Goal: Feedback & Contribution: Contribute content

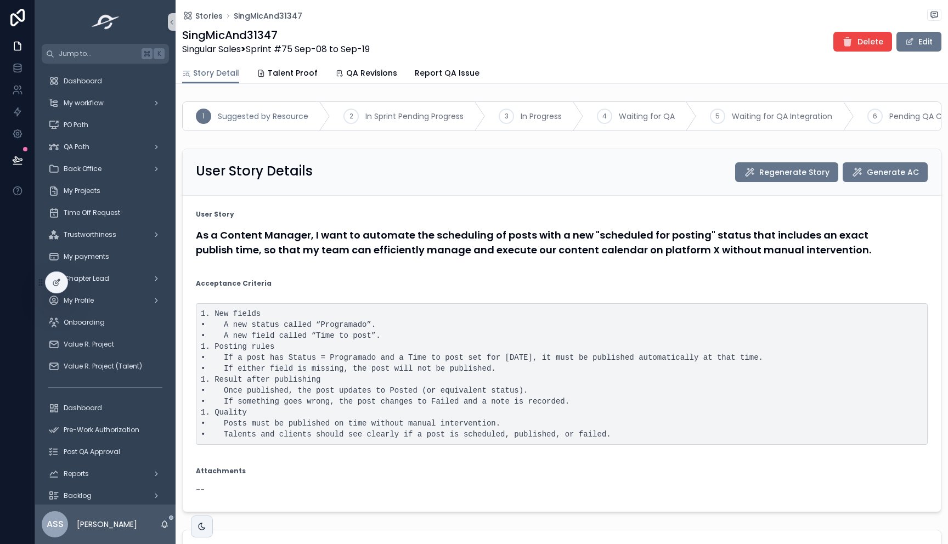
click at [415, 285] on form "User Story As a Content Manager, I want to automate the scheduling of posts wit…" at bounding box center [562, 354] width 758 height 316
click at [116, 102] on div "My workflow" at bounding box center [105, 103] width 114 height 18
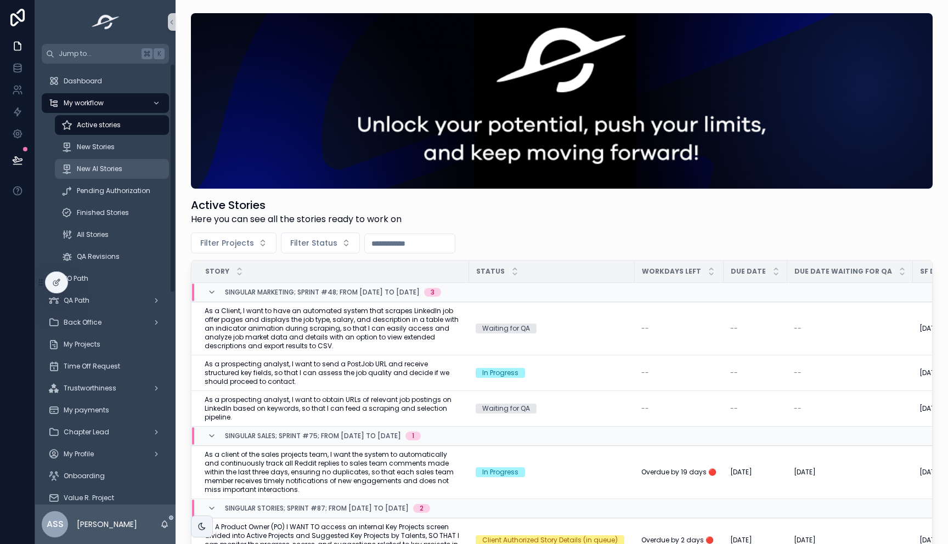
click at [110, 173] on div "New AI Stories" at bounding box center [111, 169] width 101 height 18
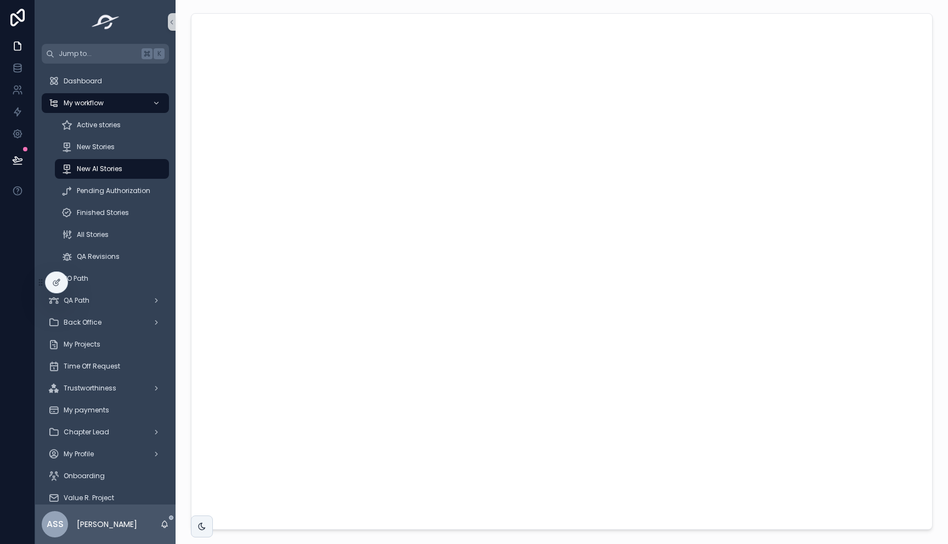
click at [178, 233] on div "scrollable content" at bounding box center [562, 302] width 773 height 605
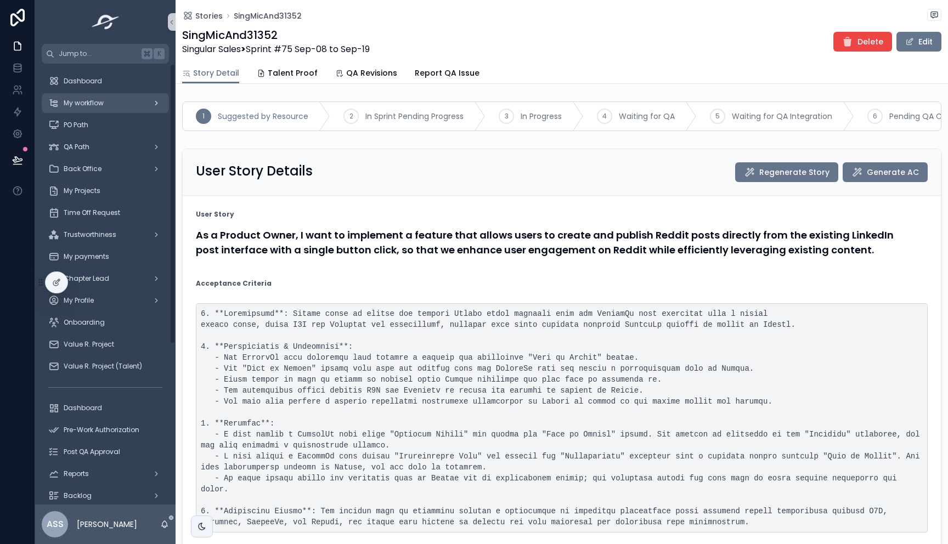
click at [100, 106] on span "My workflow" at bounding box center [84, 103] width 40 height 9
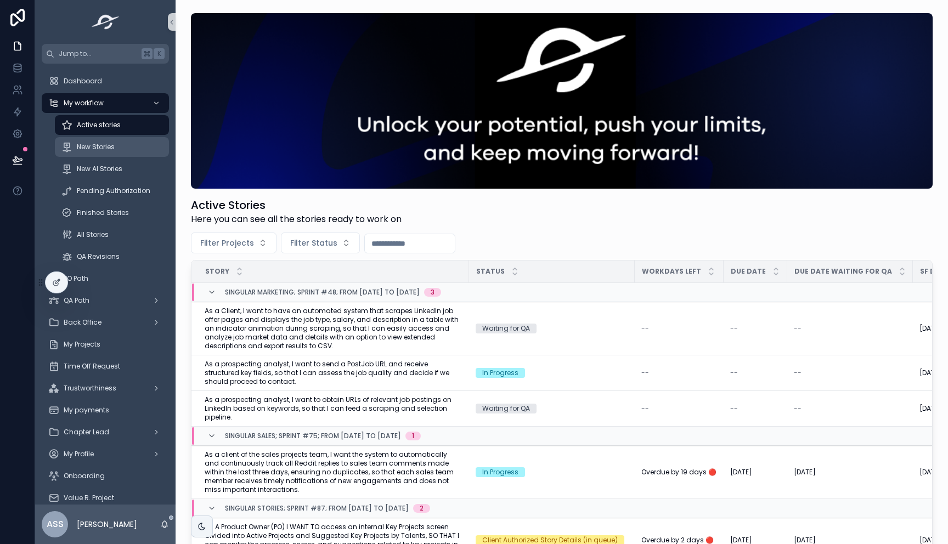
click at [101, 143] on span "New Stories" at bounding box center [96, 147] width 38 height 9
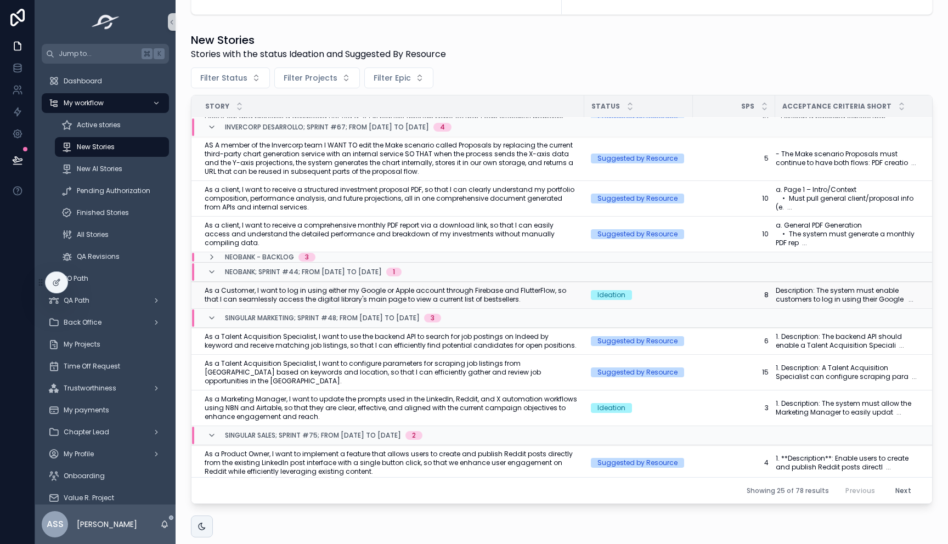
scroll to position [34, 0]
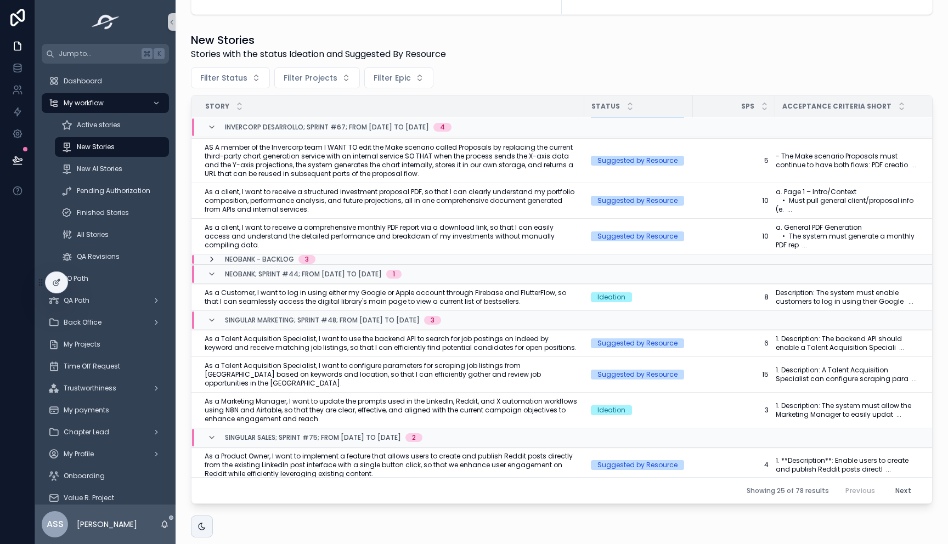
click at [210, 257] on icon "scrollable content" at bounding box center [211, 259] width 9 height 9
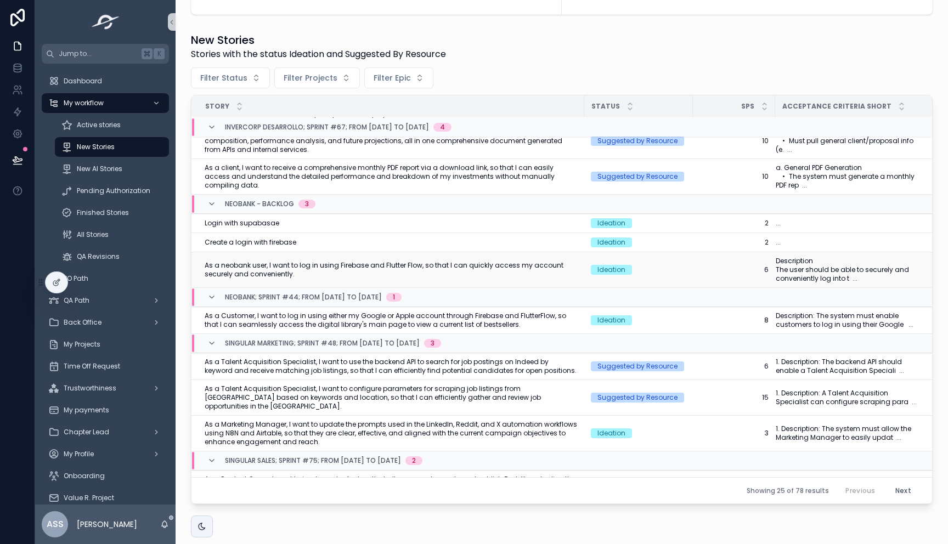
scroll to position [97, 0]
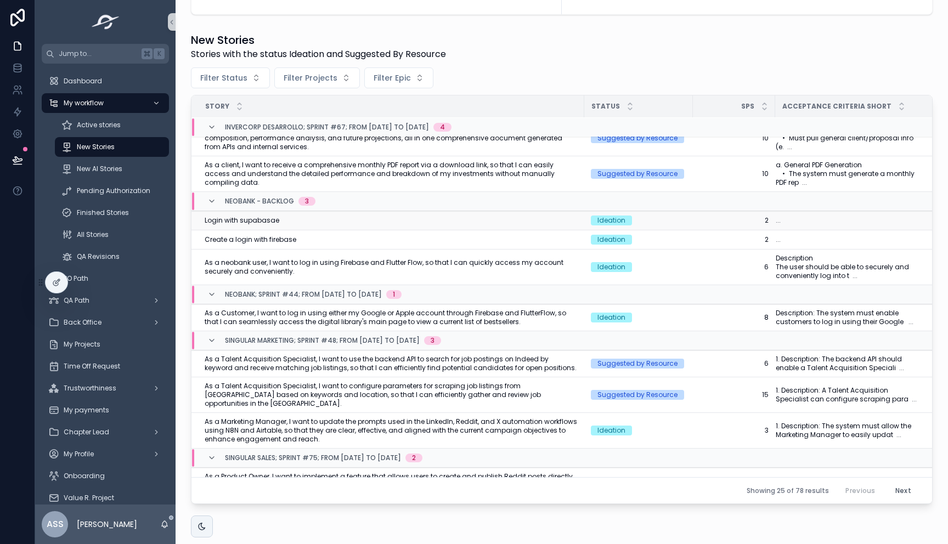
click at [287, 220] on div "Login with supabasae Login with supabasae" at bounding box center [391, 220] width 373 height 9
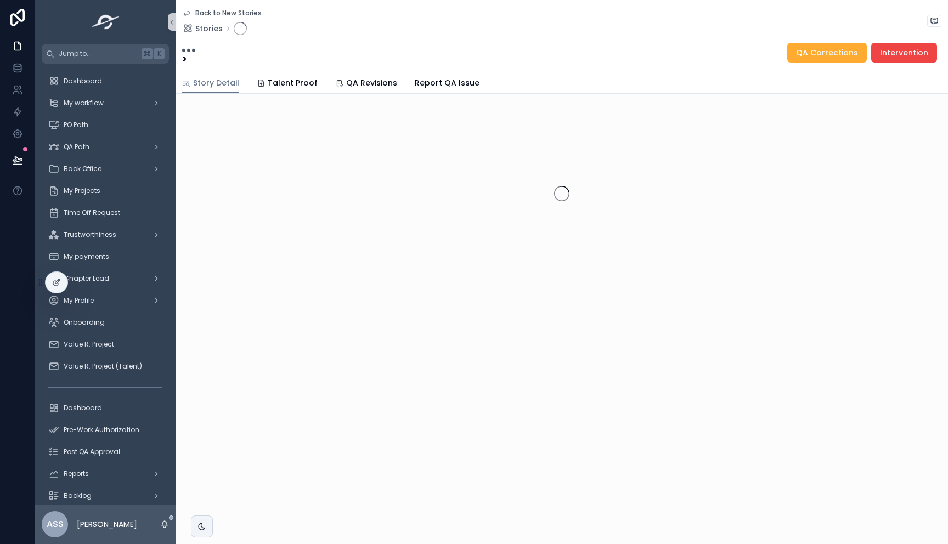
drag, startPoint x: 908, startPoint y: 54, endPoint x: 813, endPoint y: 179, distance: 157.4
click at [813, 179] on div "Back to New Stories Stories > QA Corrections Intervention Story Detail Story De…" at bounding box center [562, 175] width 773 height 351
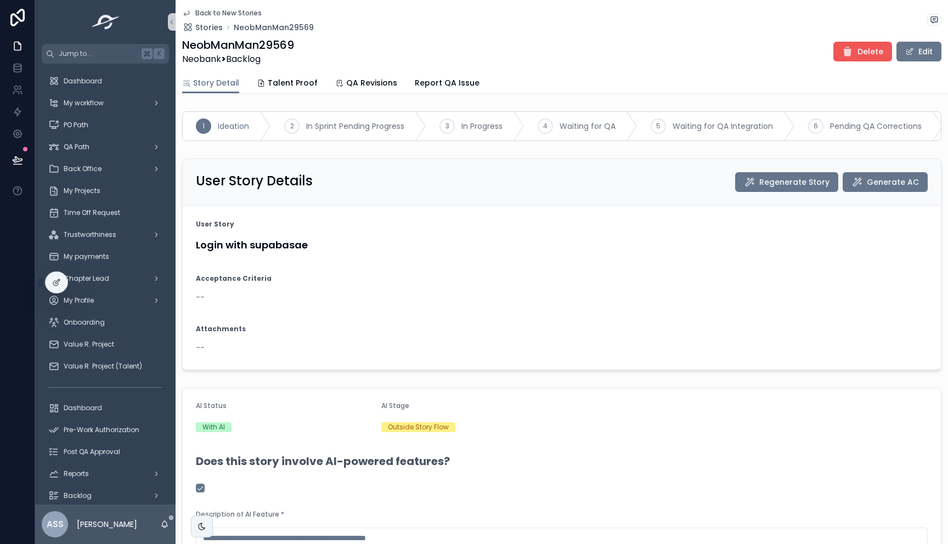
click at [859, 60] on button "Delete" at bounding box center [863, 52] width 59 height 20
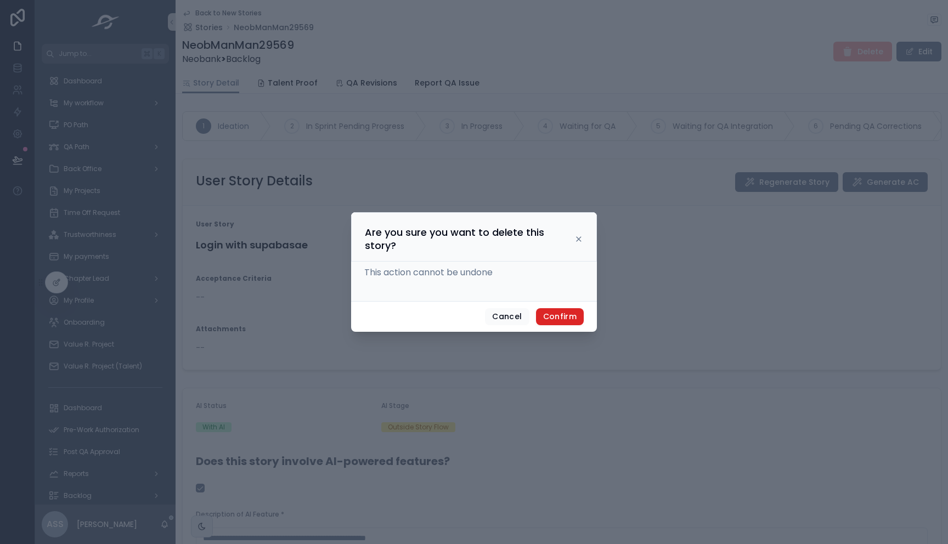
click at [559, 312] on button "Confirm" at bounding box center [560, 317] width 48 height 18
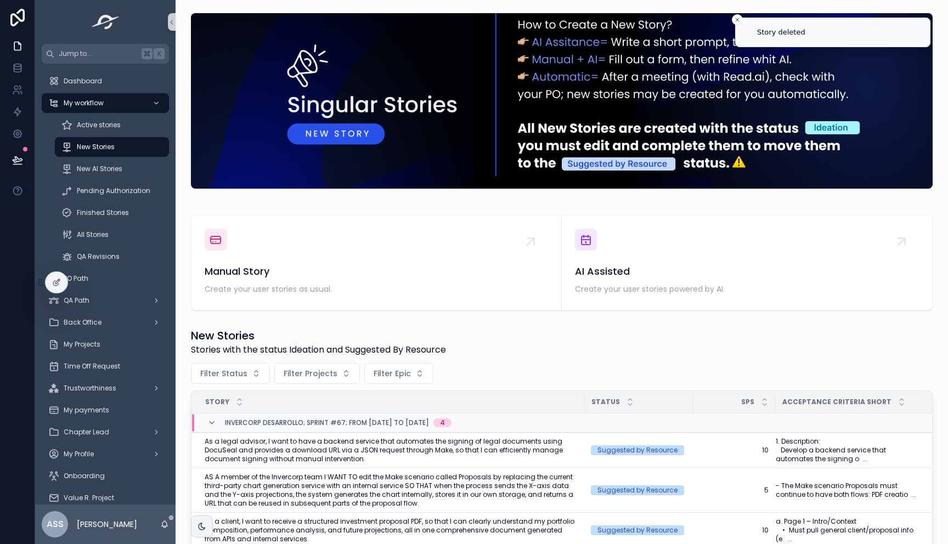
scroll to position [348, 0]
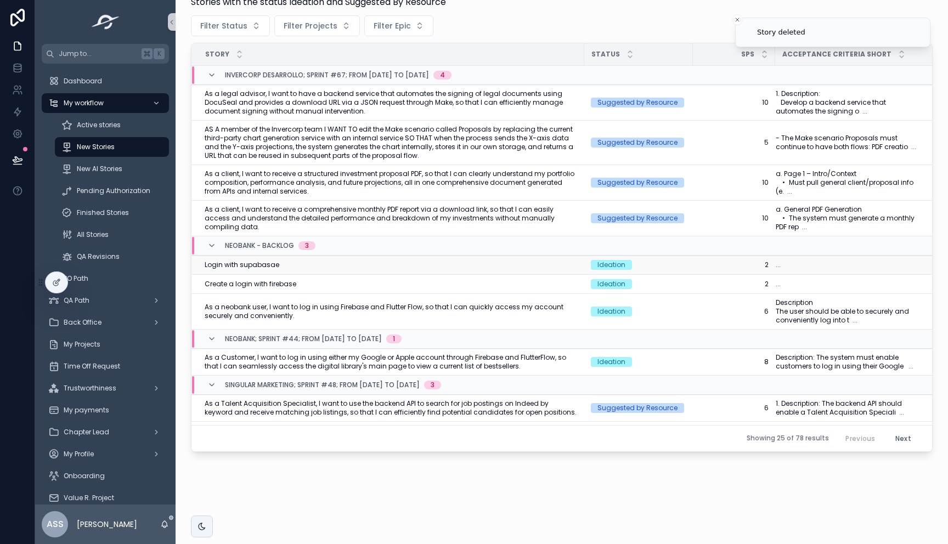
click at [292, 269] on td "Login with supabasae Login with supabasae" at bounding box center [388, 265] width 393 height 19
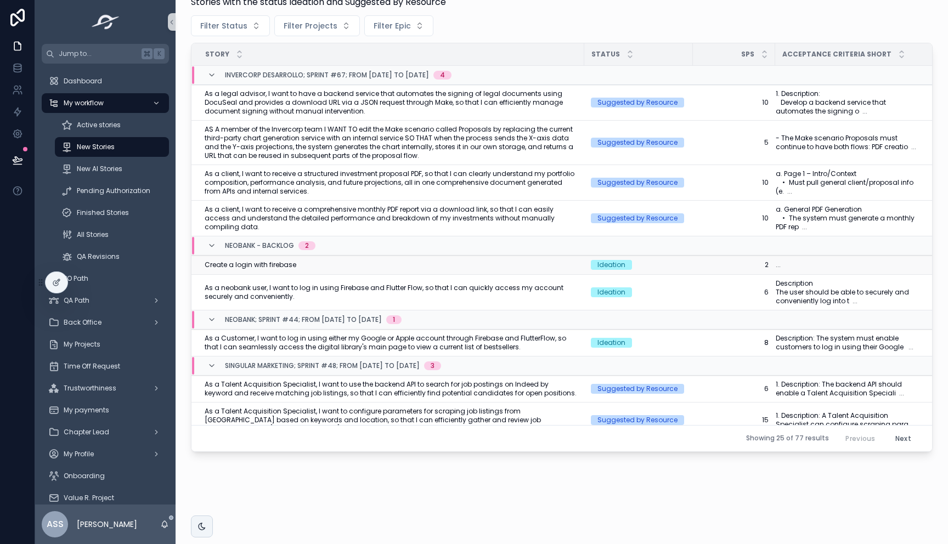
click at [276, 266] on span "Create a login with firebase" at bounding box center [251, 265] width 92 height 9
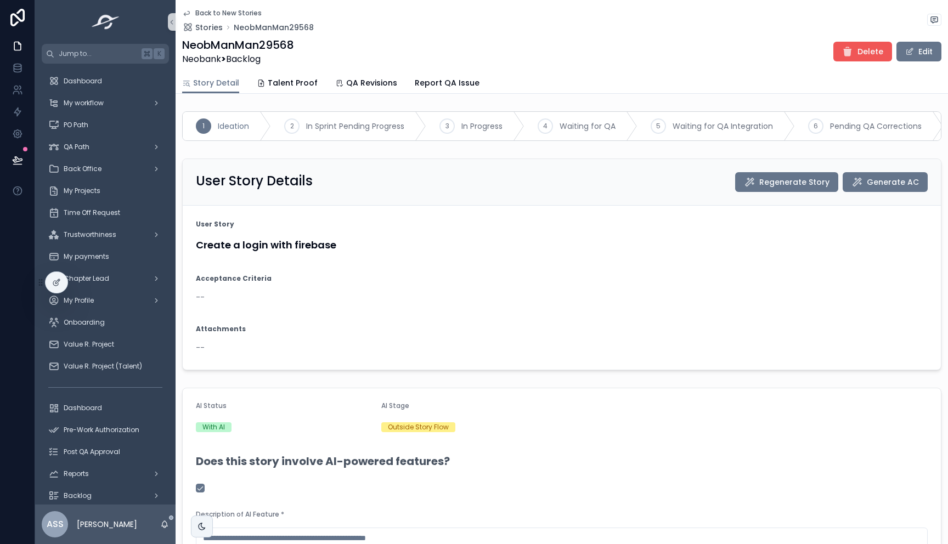
click at [844, 51] on icon "scrollable content" at bounding box center [847, 51] width 11 height 11
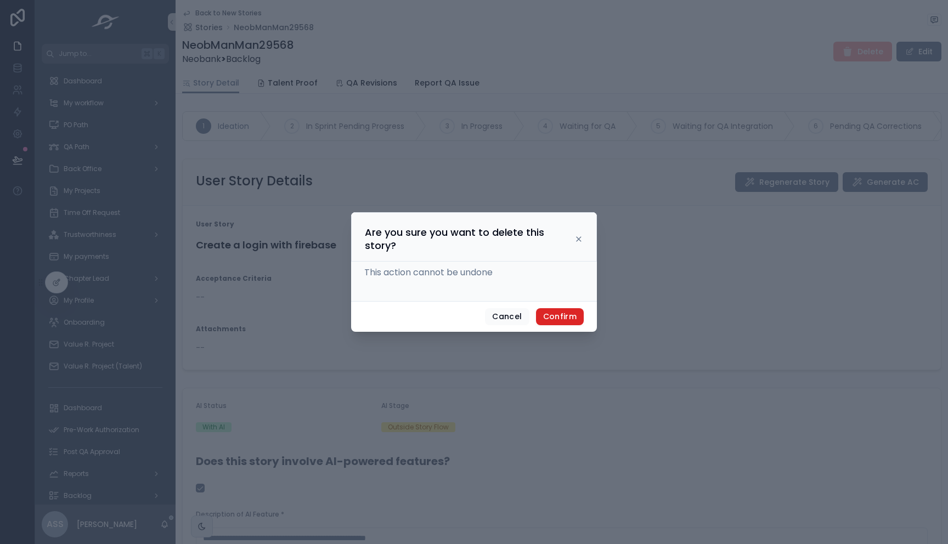
click at [573, 317] on button "Confirm" at bounding box center [560, 317] width 48 height 18
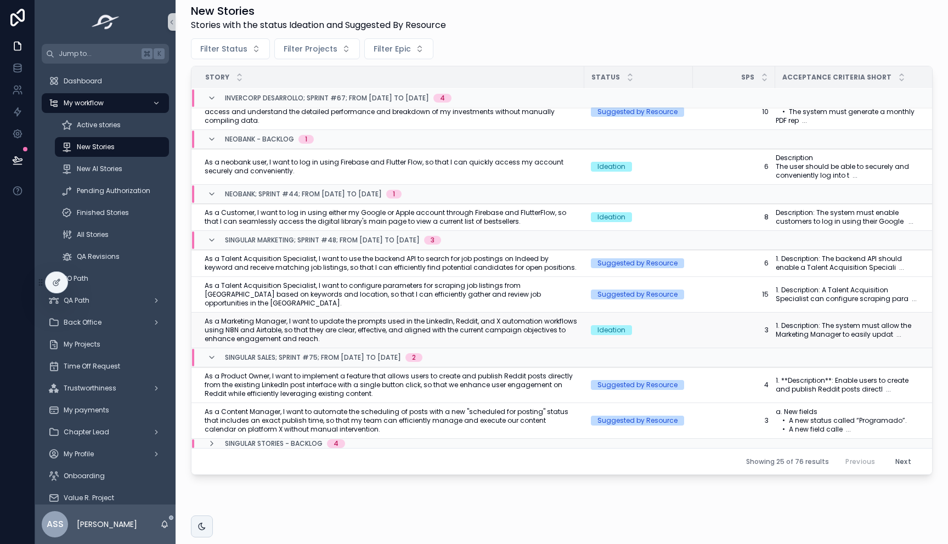
scroll to position [326, 0]
click at [305, 170] on span "As a neobank user, I want to log in using Firebase and Flutter Flow, so that I …" at bounding box center [391, 166] width 373 height 18
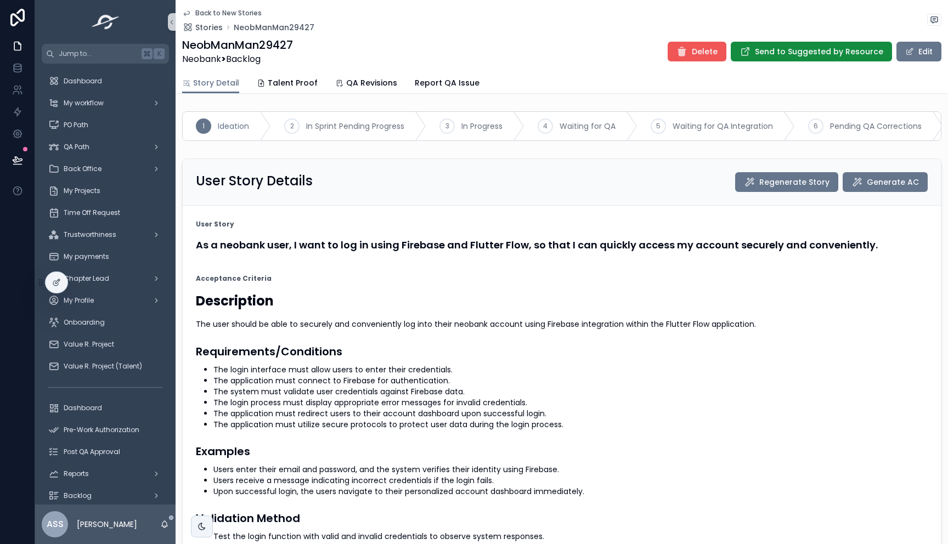
click at [699, 49] on span "Delete" at bounding box center [705, 51] width 26 height 11
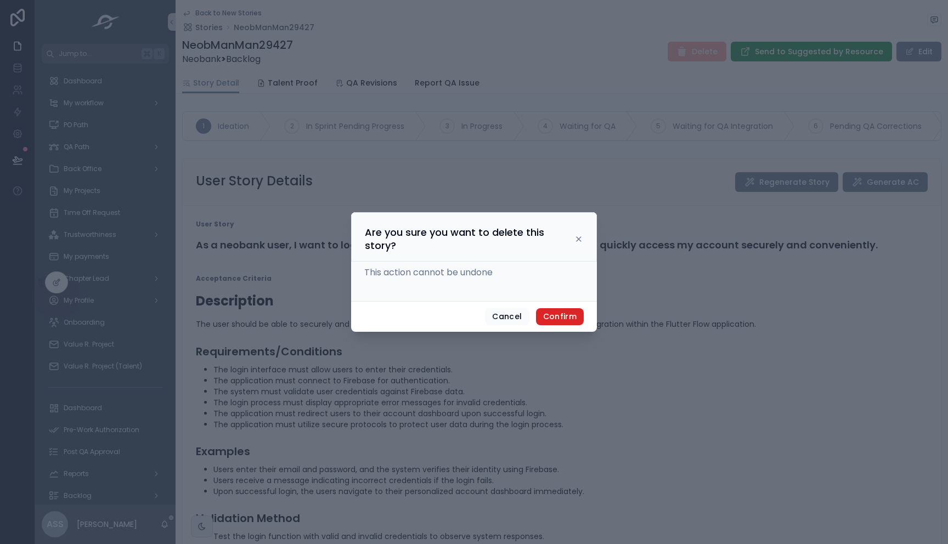
click at [575, 323] on button "Confirm" at bounding box center [560, 317] width 48 height 18
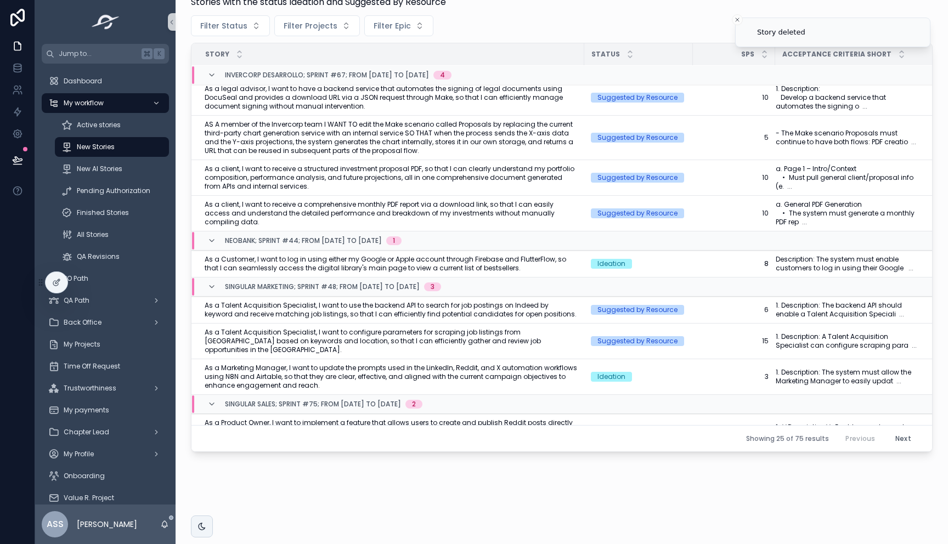
scroll to position [22, 0]
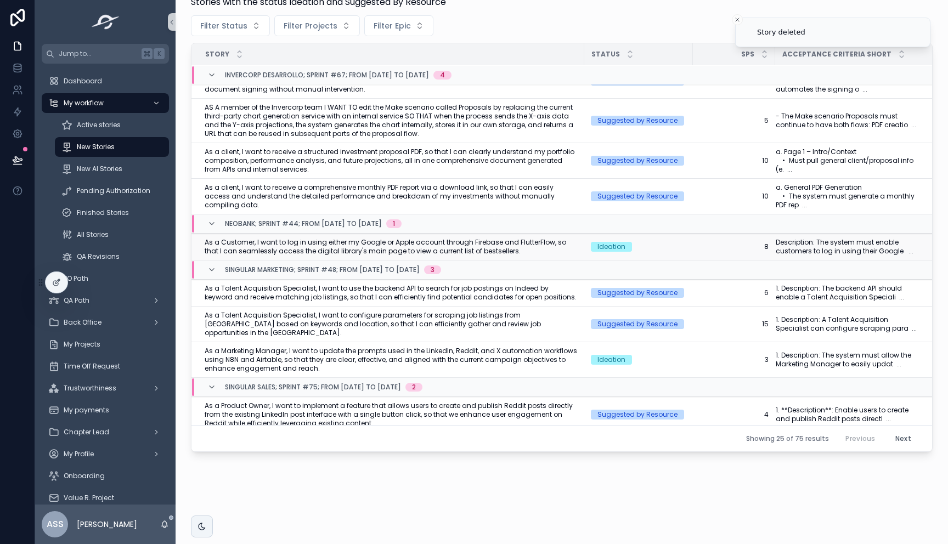
click at [363, 244] on span "As a Customer, I want to log in using either my Google or Apple account through…" at bounding box center [391, 247] width 373 height 18
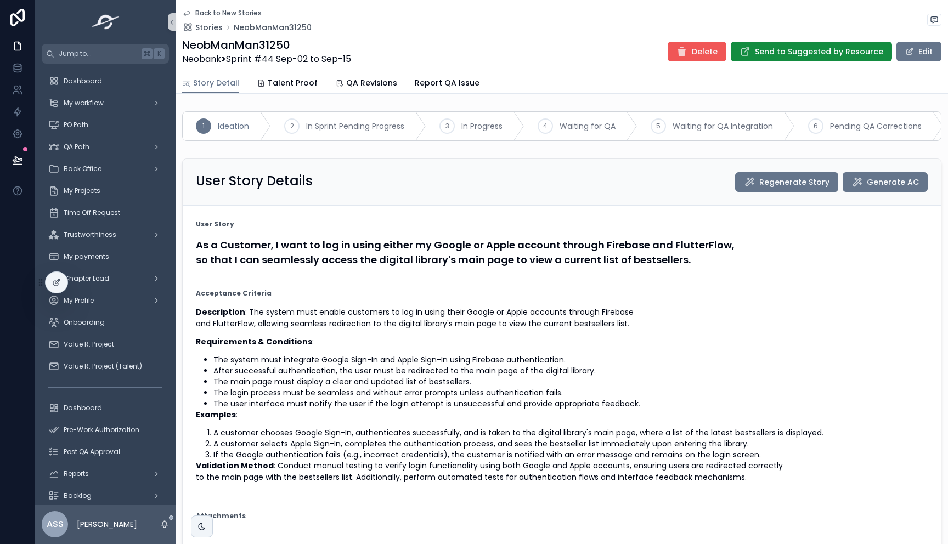
click at [687, 57] on button "Delete" at bounding box center [697, 52] width 59 height 20
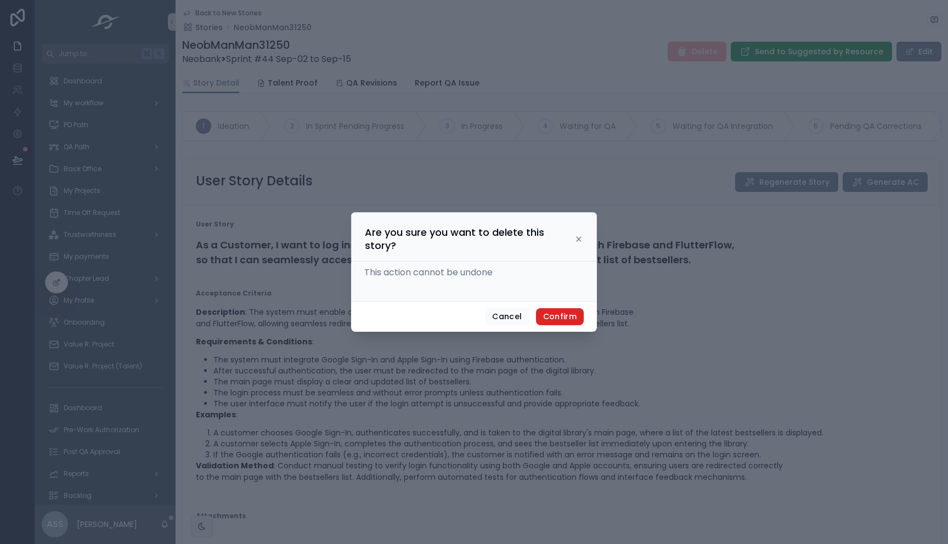
click at [570, 318] on button "Confirm" at bounding box center [560, 317] width 48 height 18
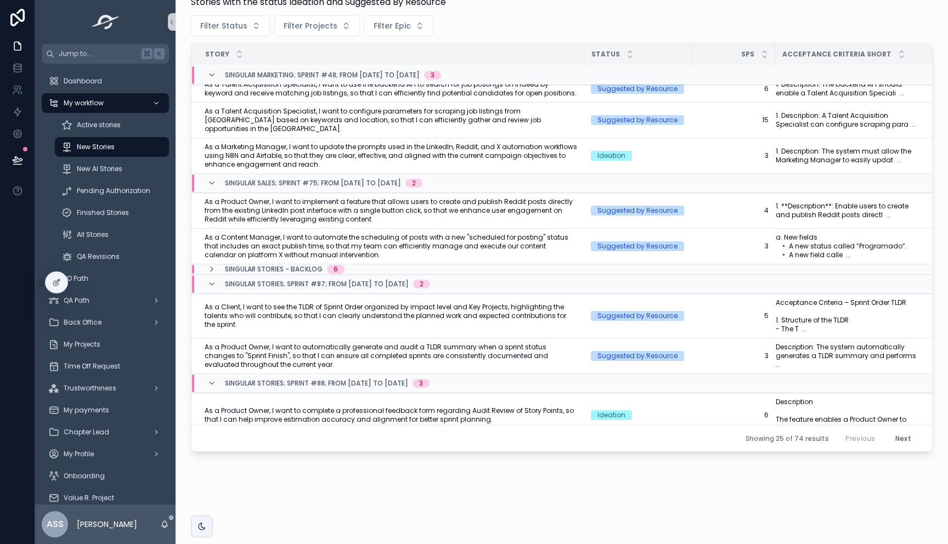
scroll to position [182, 0]
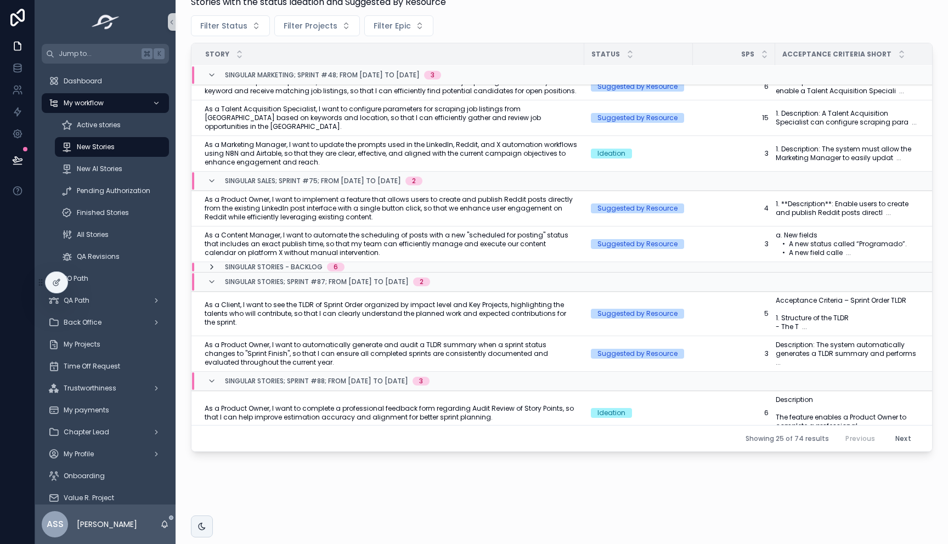
click at [211, 263] on icon "scrollable content" at bounding box center [211, 267] width 9 height 9
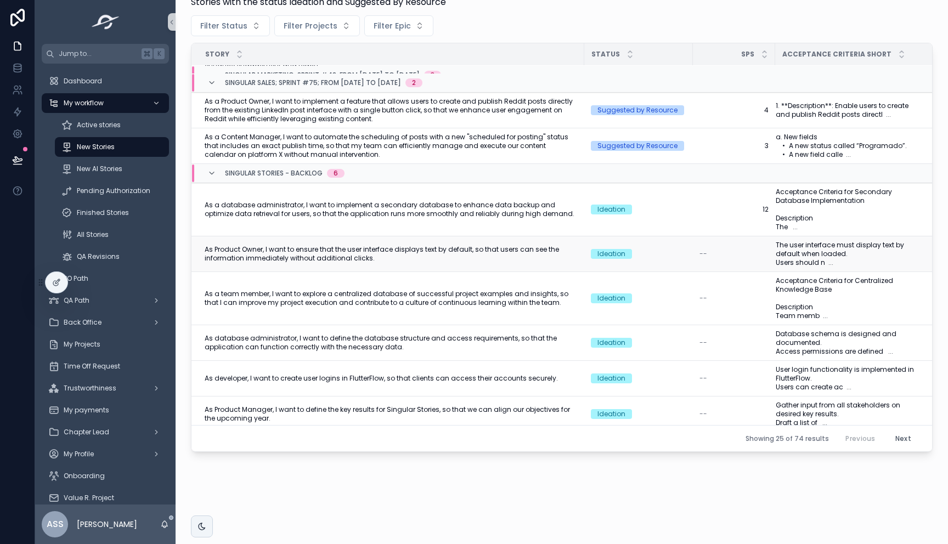
scroll to position [184, 0]
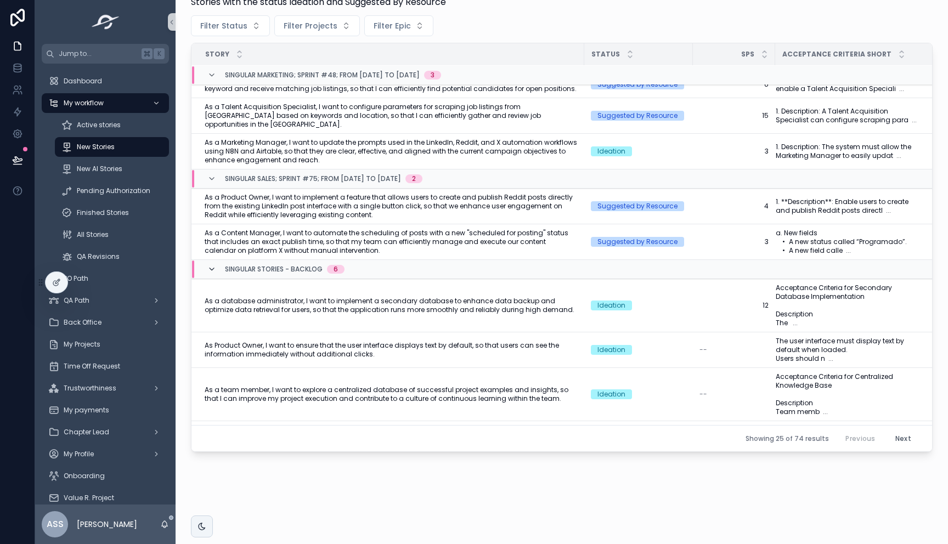
click at [212, 265] on icon "scrollable content" at bounding box center [211, 269] width 9 height 9
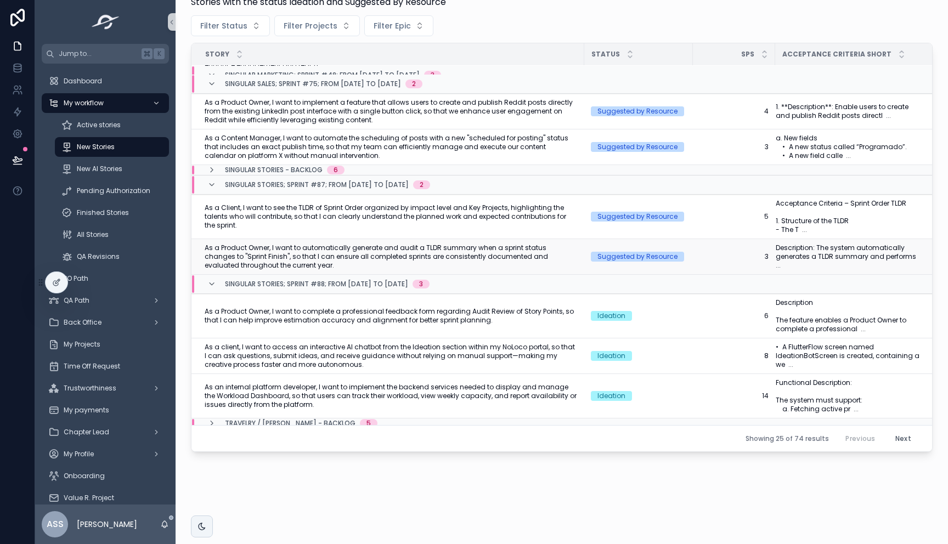
scroll to position [282, 0]
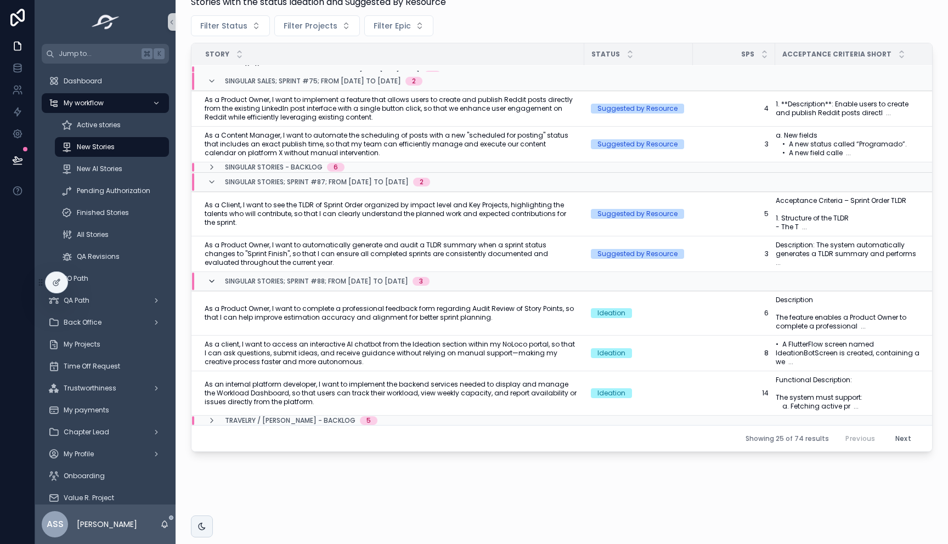
click at [208, 277] on icon "scrollable content" at bounding box center [211, 281] width 9 height 9
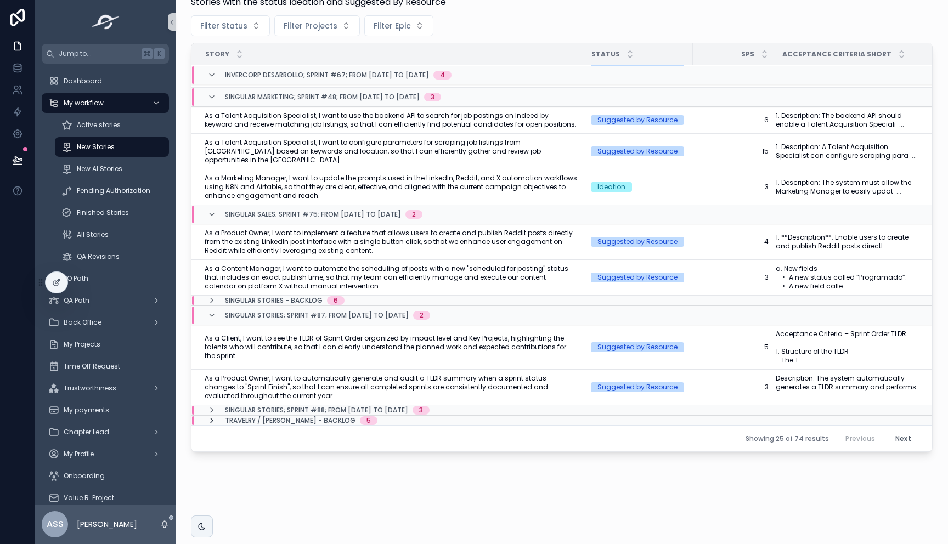
click at [211, 417] on icon "scrollable content" at bounding box center [211, 421] width 9 height 9
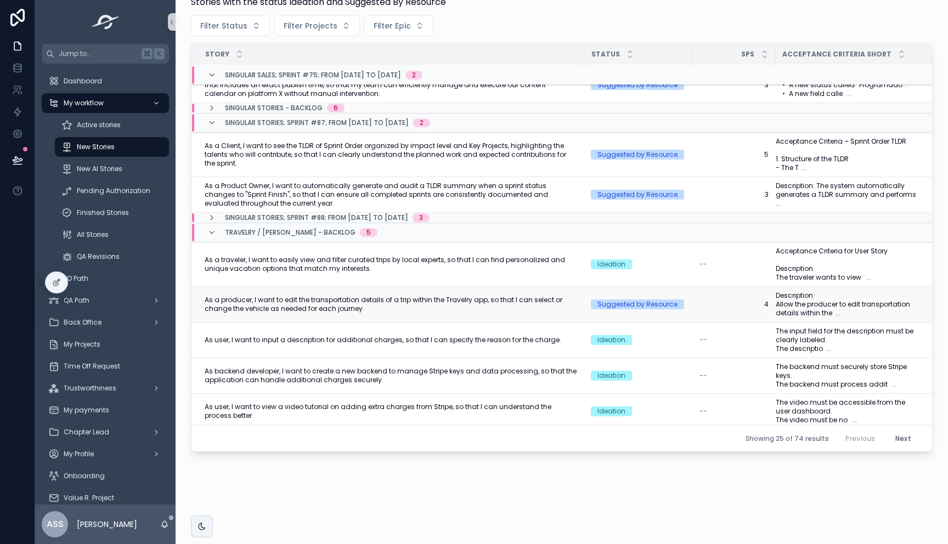
scroll to position [360, 0]
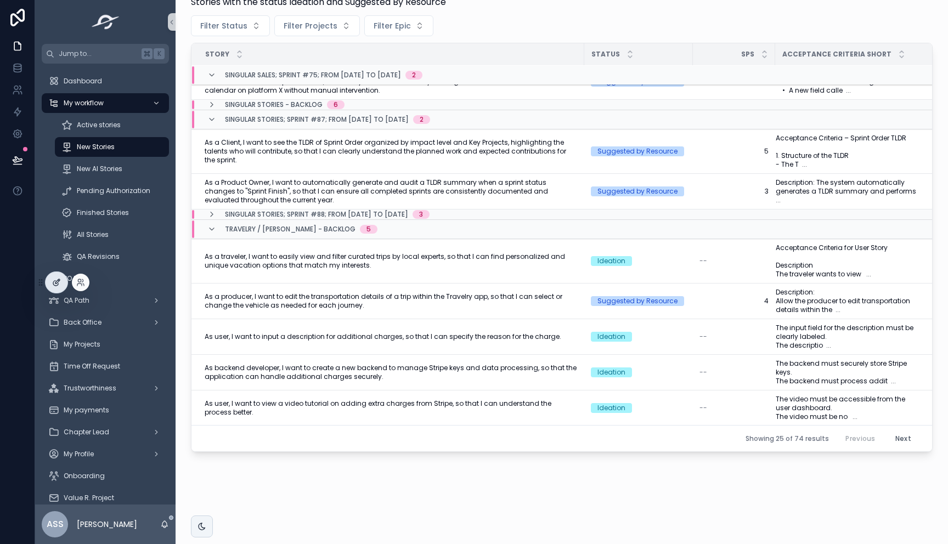
click at [62, 285] on div at bounding box center [57, 282] width 22 height 21
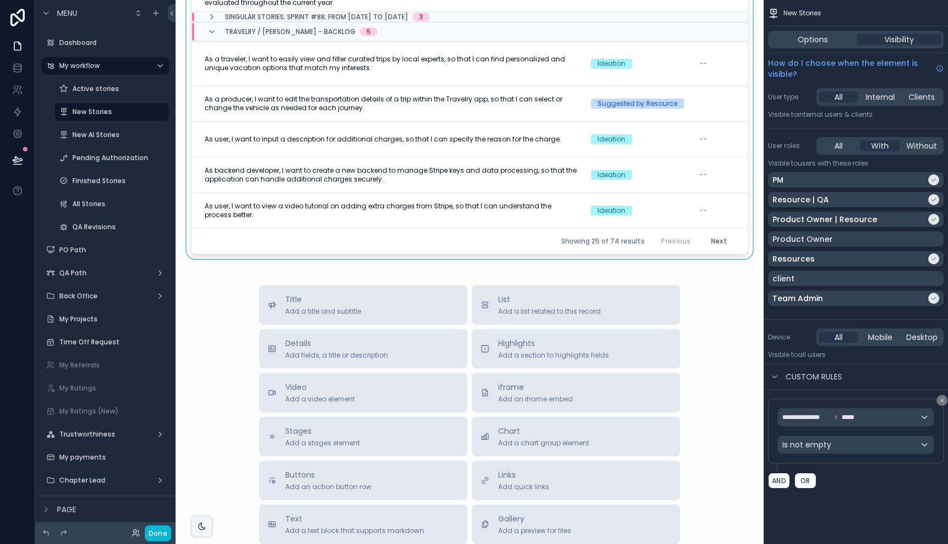
scroll to position [561, 0]
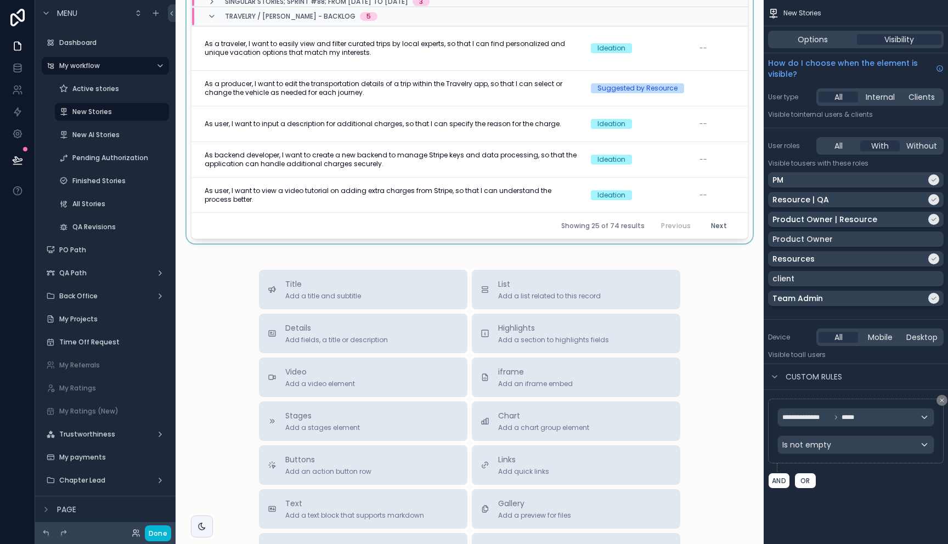
click at [499, 168] on div "scrollable content" at bounding box center [469, 3] width 571 height 481
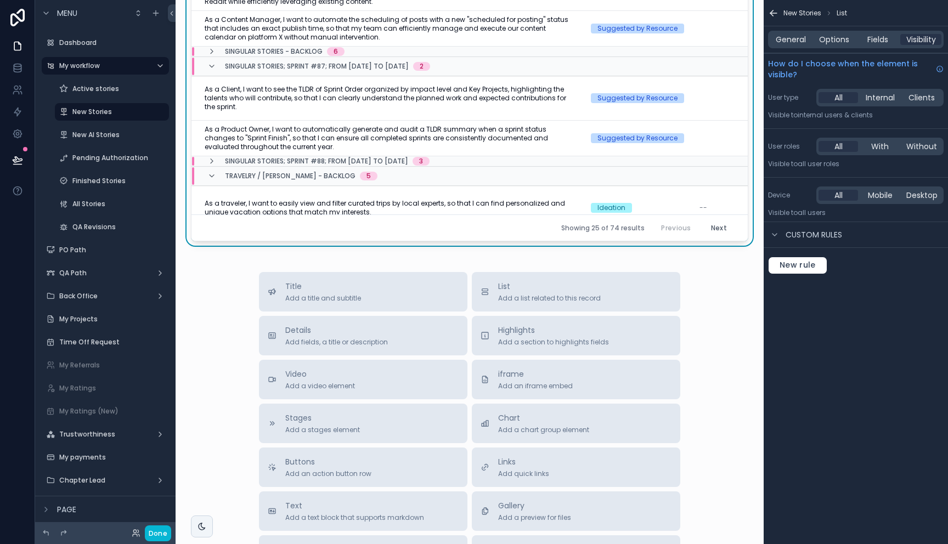
scroll to position [188, 0]
click at [781, 42] on span "General" at bounding box center [791, 39] width 30 height 11
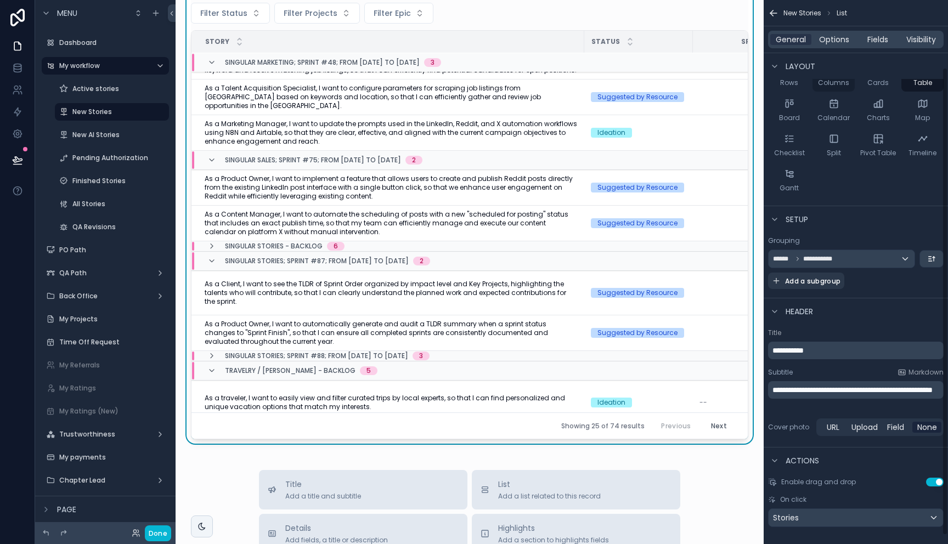
scroll to position [78, 0]
click at [844, 40] on span "Options" at bounding box center [834, 39] width 30 height 11
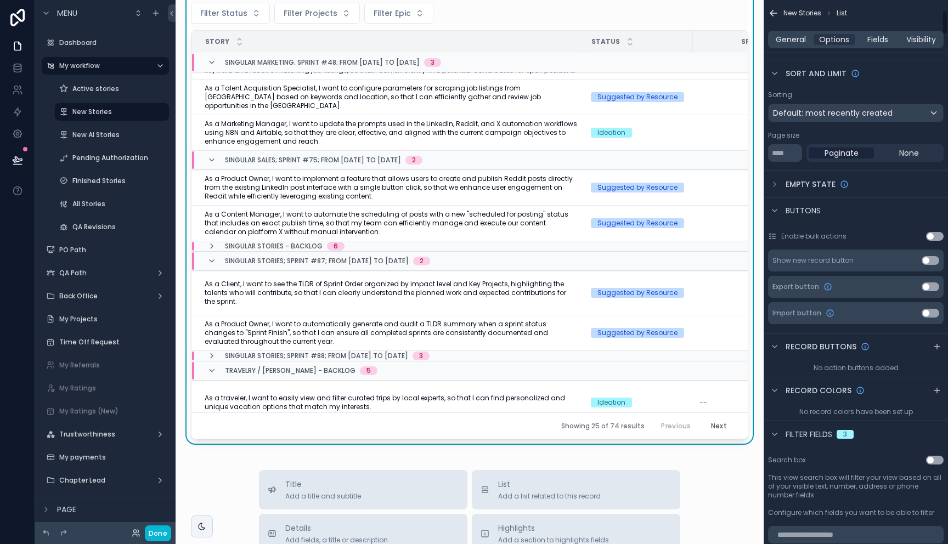
scroll to position [220, 0]
click at [935, 346] on icon "scrollable content" at bounding box center [937, 345] width 9 height 9
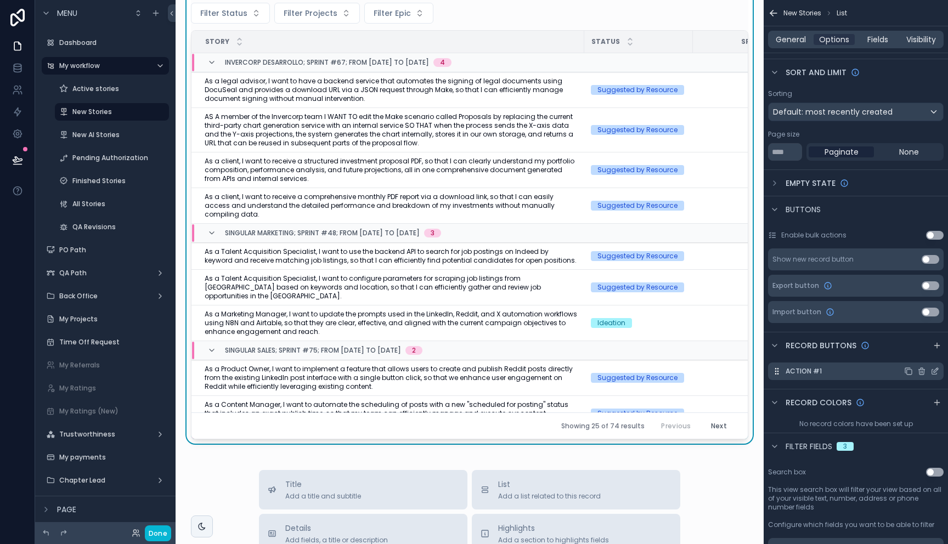
click at [935, 372] on icon "scrollable content" at bounding box center [936, 370] width 4 height 4
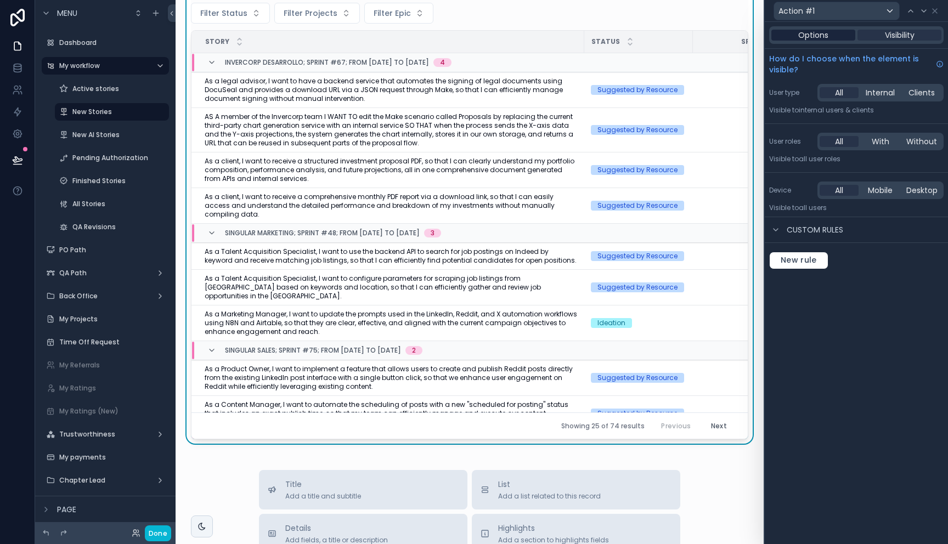
click at [829, 37] on div "Options" at bounding box center [814, 35] width 84 height 11
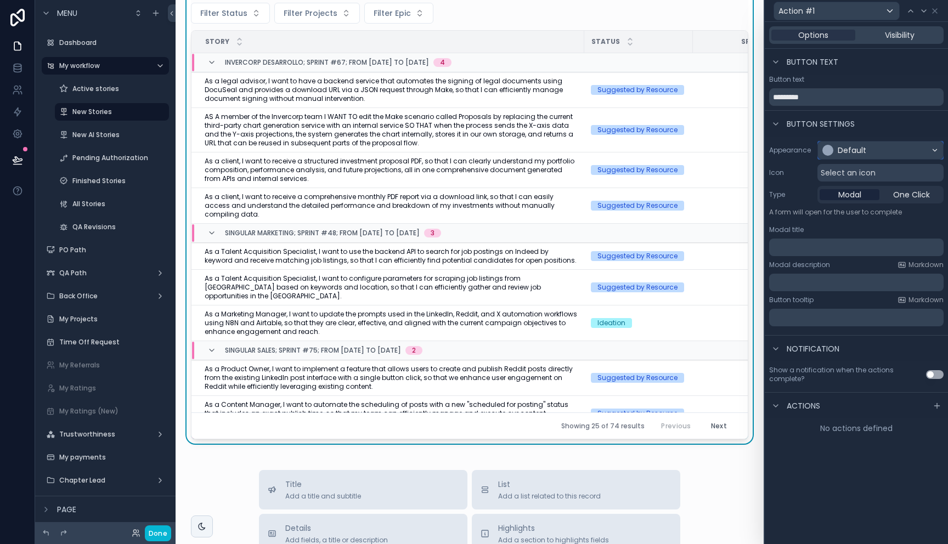
click at [845, 149] on div "Default" at bounding box center [852, 150] width 29 height 11
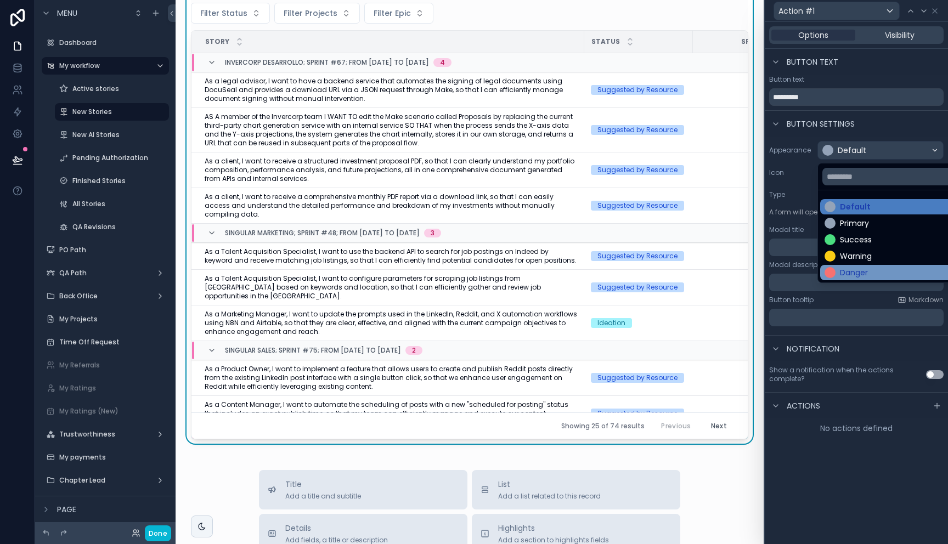
click at [854, 273] on div "Danger" at bounding box center [854, 272] width 28 height 11
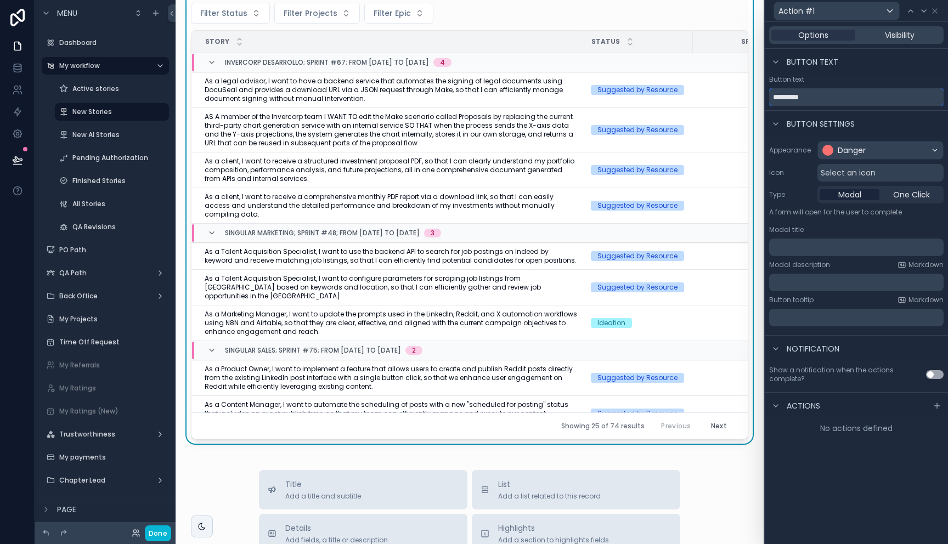
click at [825, 101] on input "*********" at bounding box center [856, 97] width 175 height 18
drag, startPoint x: 813, startPoint y: 98, endPoint x: 723, endPoint y: 91, distance: 90.3
click at [723, 91] on div "Action #1 Options Visibility Button text Button text ********* Button settings …" at bounding box center [474, 272] width 948 height 544
type input "******"
click at [823, 232] on div "Modal title" at bounding box center [856, 230] width 175 height 9
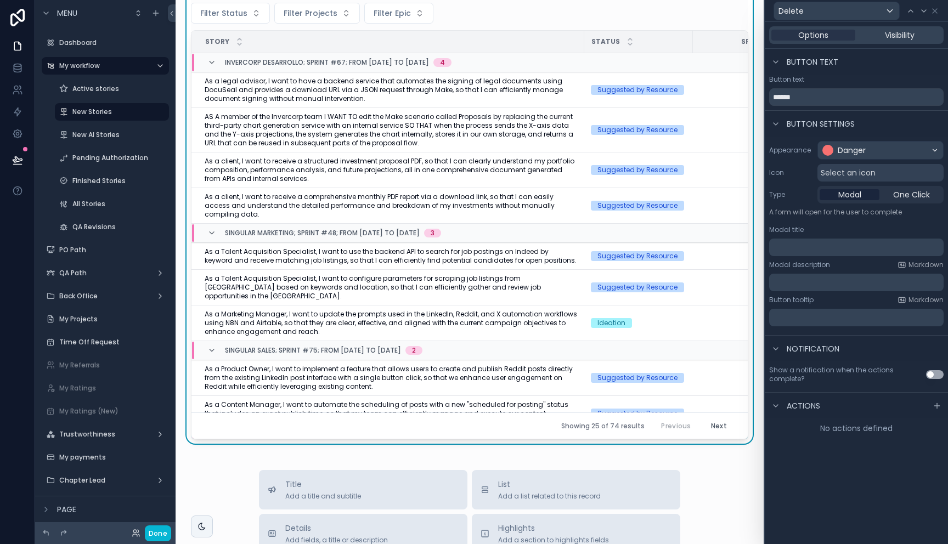
click at [840, 220] on p "A form will open for the user to complete" at bounding box center [856, 214] width 175 height 13
click at [832, 242] on p "﻿" at bounding box center [858, 247] width 168 height 11
click at [805, 285] on p "﻿" at bounding box center [858, 282] width 168 height 11
click at [814, 335] on div "Notification" at bounding box center [856, 348] width 183 height 26
click at [937, 375] on button "Use setting" at bounding box center [935, 374] width 18 height 9
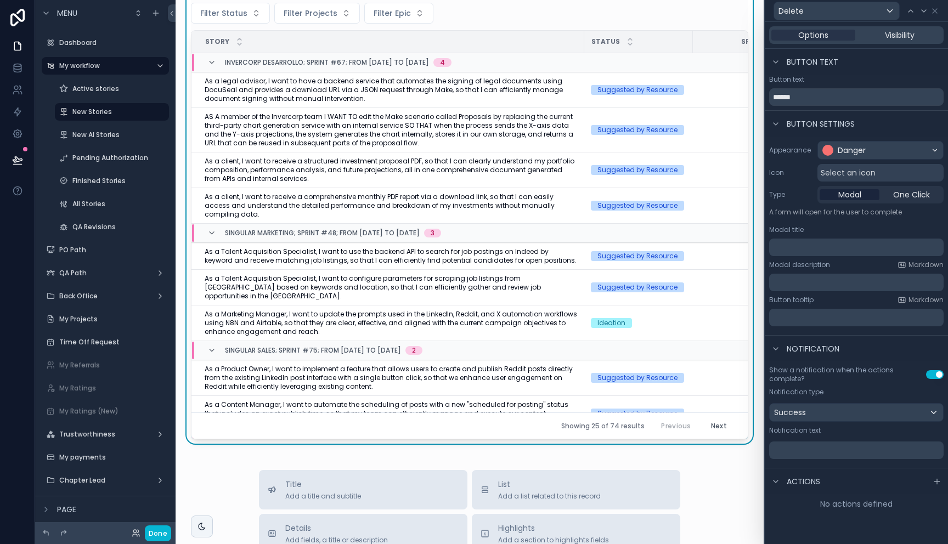
click at [825, 453] on p "﻿" at bounding box center [858, 450] width 168 height 11
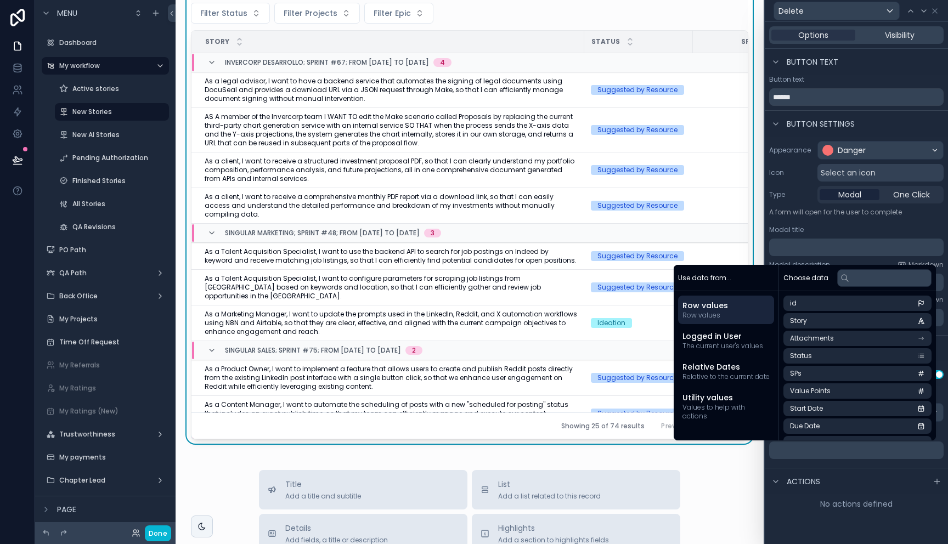
click at [822, 455] on p "﻿" at bounding box center [858, 450] width 168 height 11
click at [862, 477] on div "Actions" at bounding box center [856, 481] width 183 height 26
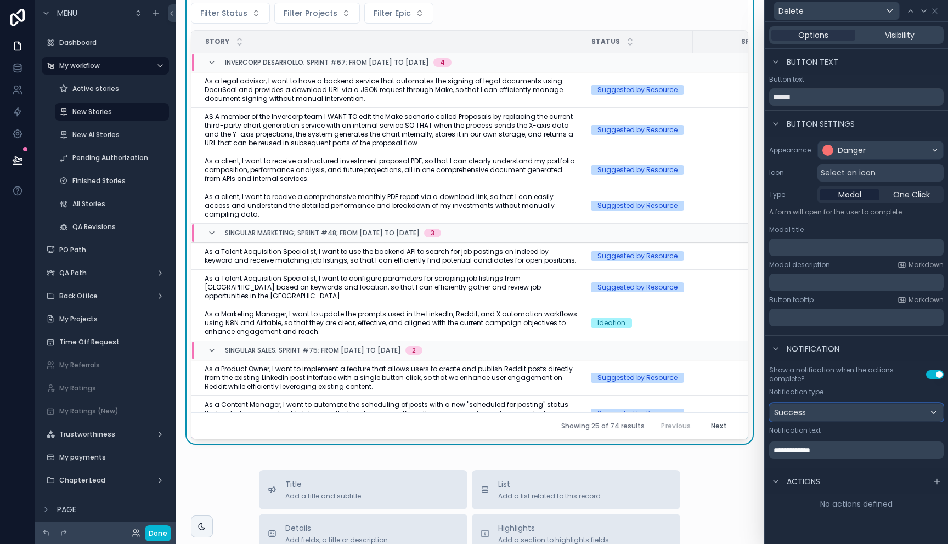
click at [840, 417] on div "Success" at bounding box center [856, 413] width 173 height 18
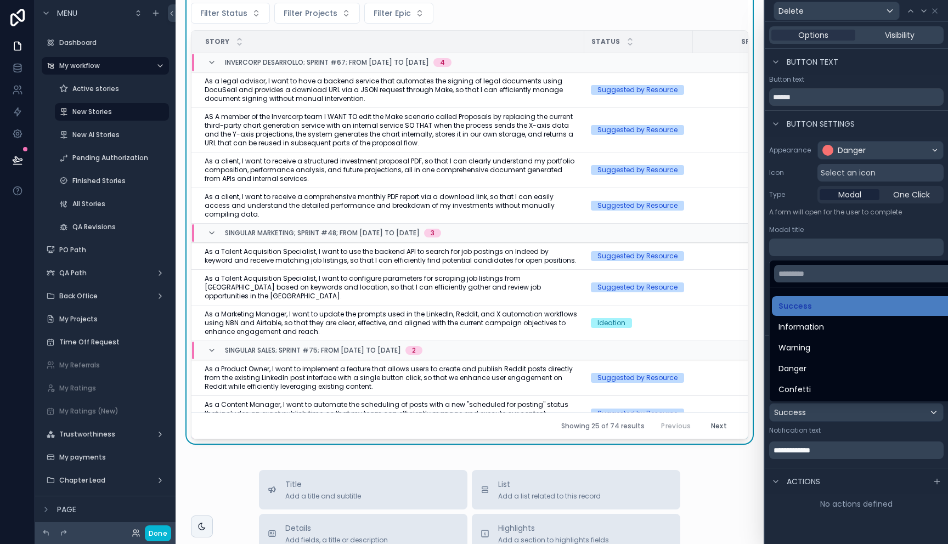
click at [840, 417] on div at bounding box center [856, 272] width 183 height 544
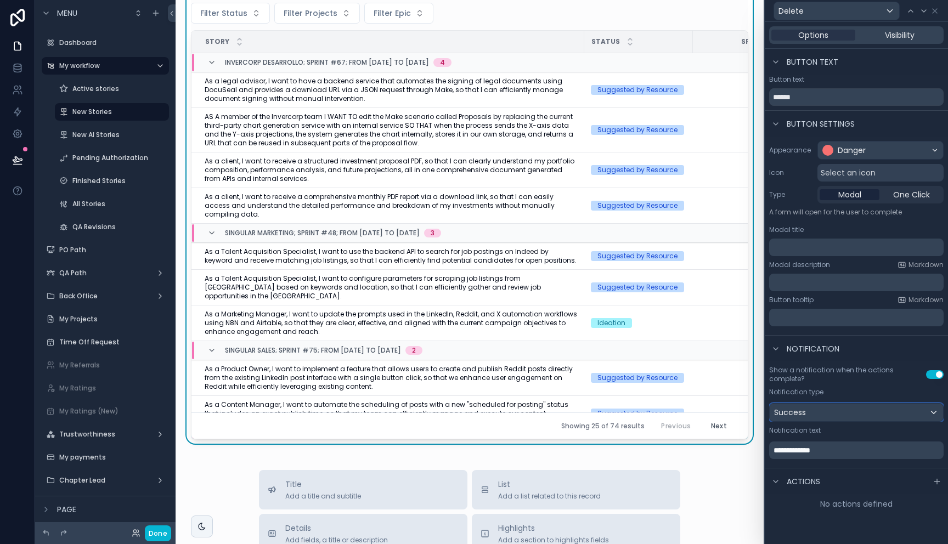
click at [829, 410] on div "Success" at bounding box center [856, 413] width 173 height 18
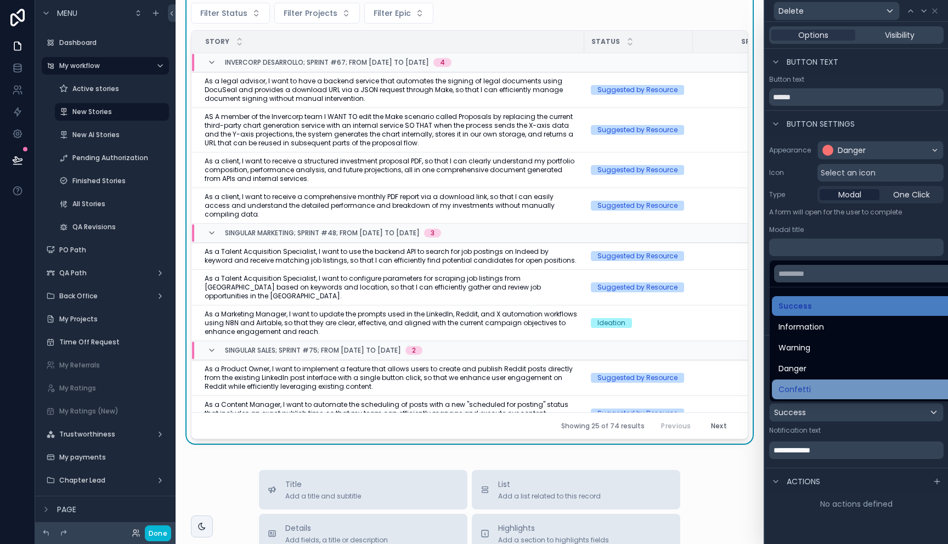
click at [820, 387] on div "Confetti" at bounding box center [869, 389] width 181 height 13
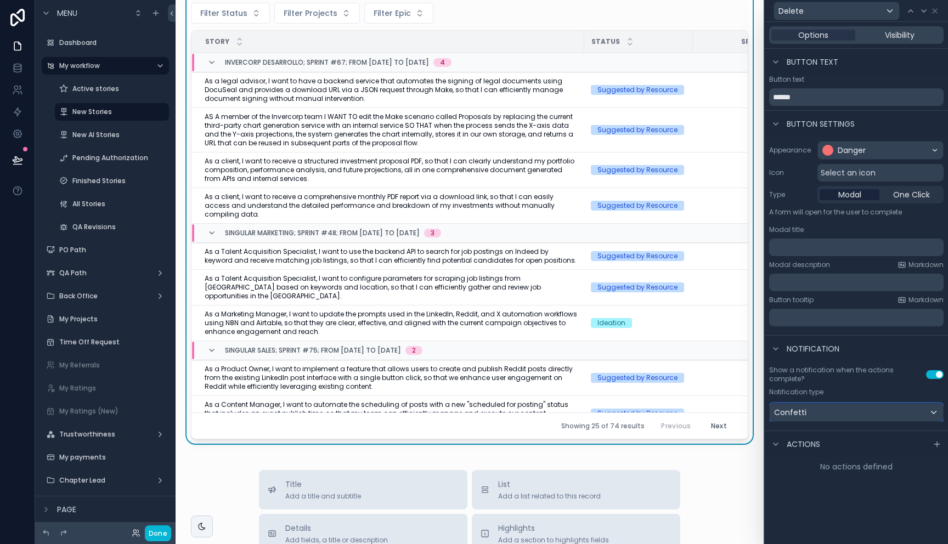
click at [814, 414] on div "Confetti" at bounding box center [856, 413] width 173 height 18
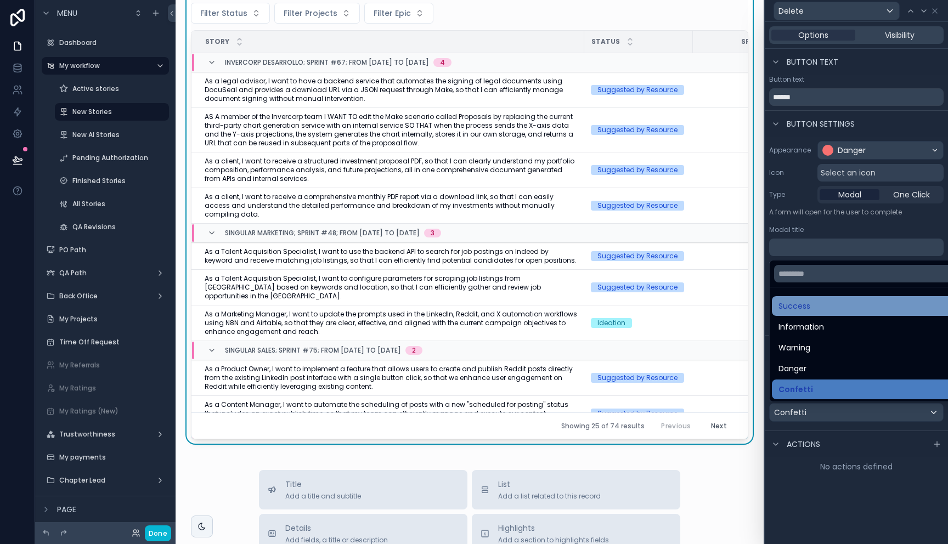
click at [800, 301] on span "Success" at bounding box center [795, 306] width 32 height 13
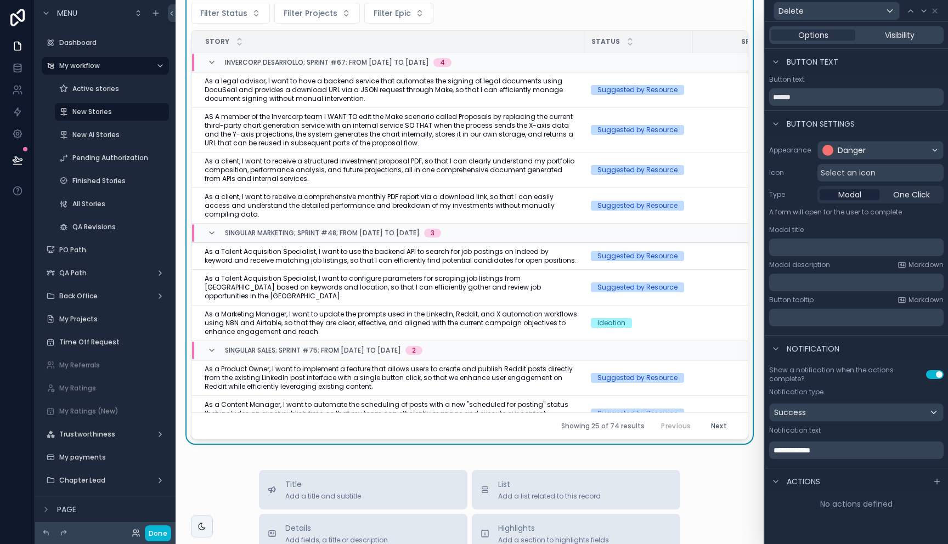
click at [811, 454] on span "**********" at bounding box center [792, 451] width 37 height 8
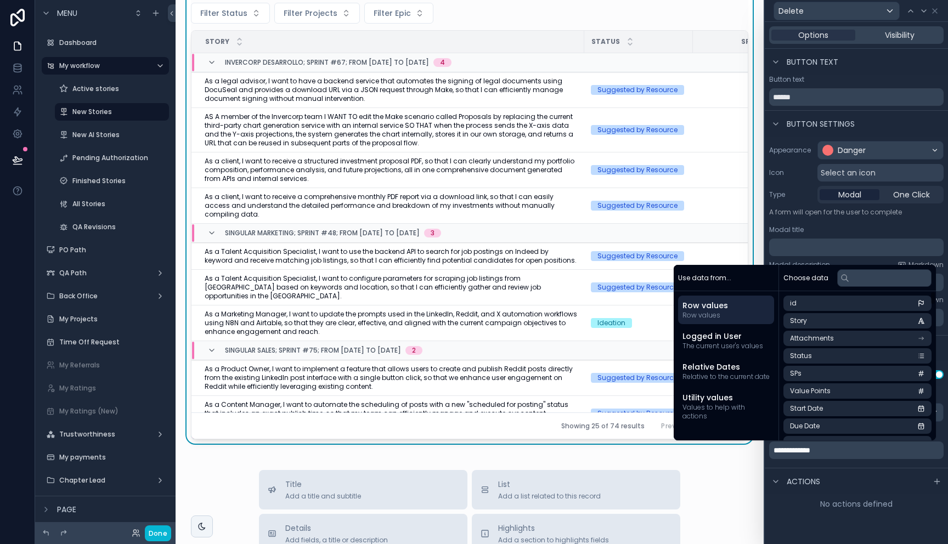
click at [827, 224] on div "Appearance Danger Icon Select an icon Type Modal One Click A form will open for…" at bounding box center [856, 234] width 183 height 194
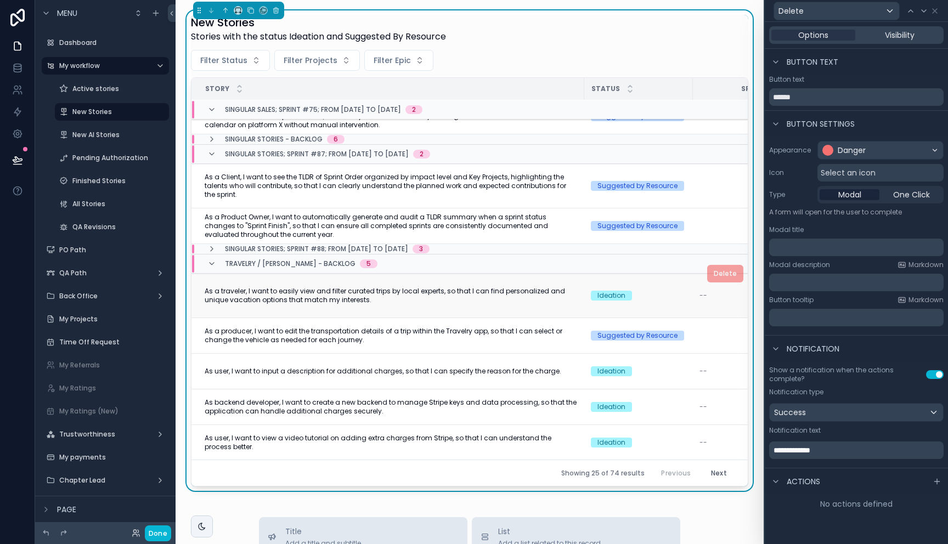
scroll to position [304, 0]
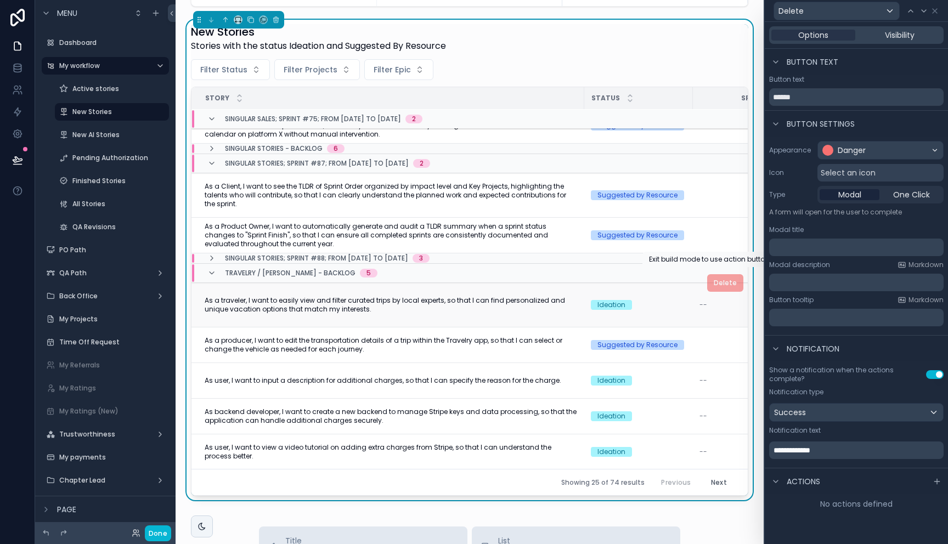
click at [710, 278] on span "Delete" at bounding box center [725, 282] width 36 height 9
click at [711, 278] on span "Delete" at bounding box center [725, 282] width 36 height 9
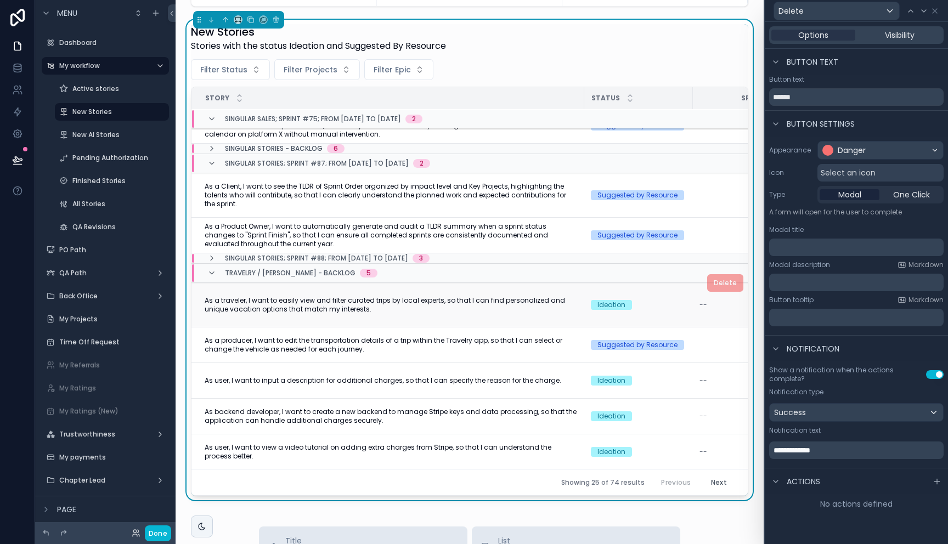
click at [711, 278] on span "Delete" at bounding box center [725, 282] width 36 height 9
click at [917, 193] on span "One Click" at bounding box center [911, 194] width 37 height 11
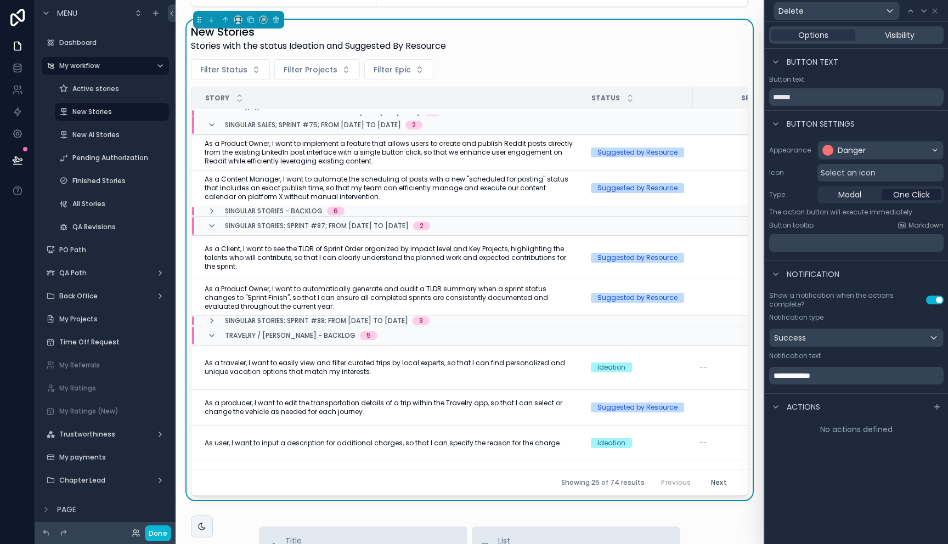
scroll to position [360, 0]
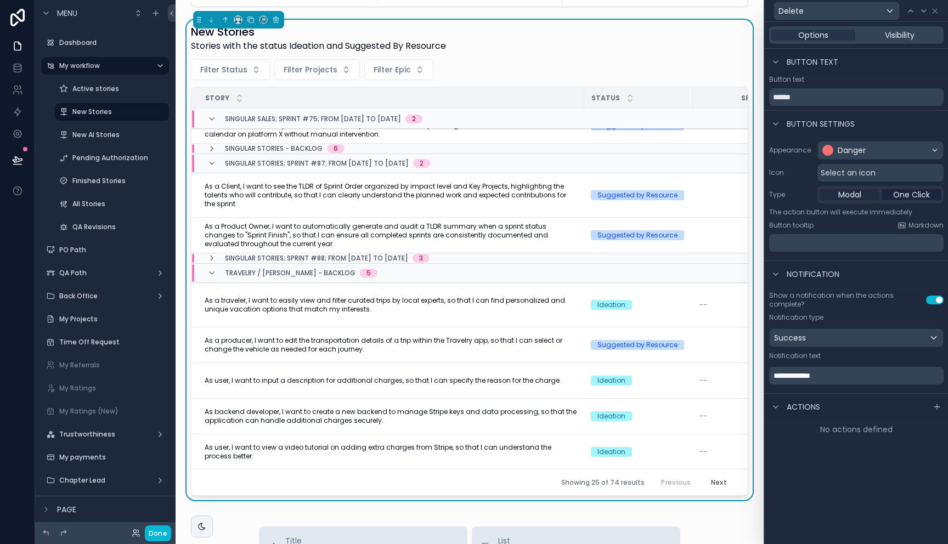
click at [851, 197] on span "Modal" at bounding box center [849, 194] width 23 height 11
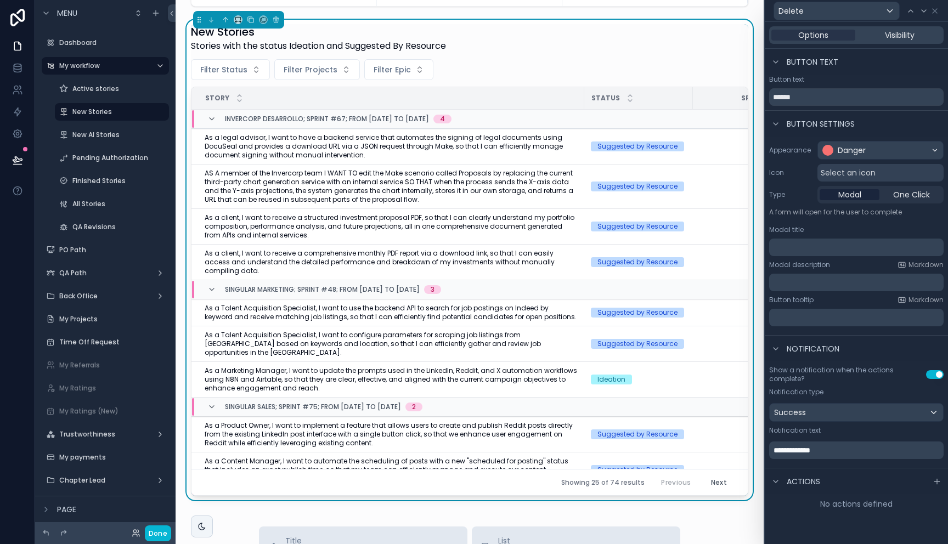
click at [807, 256] on div "﻿" at bounding box center [856, 248] width 175 height 18
click at [804, 247] on p "﻿" at bounding box center [858, 247] width 168 height 11
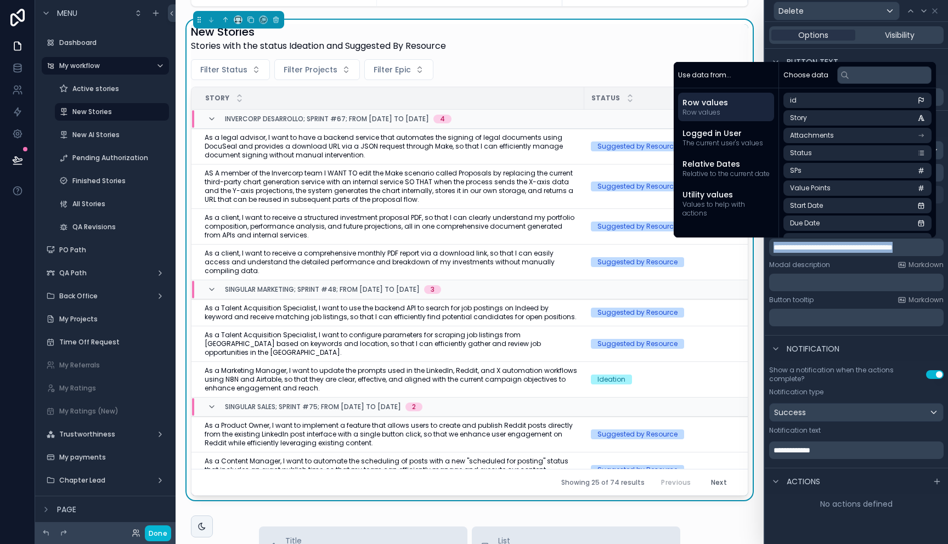
copy span "**********"
click at [819, 271] on div "Modal description Markdown ﻿" at bounding box center [856, 276] width 175 height 31
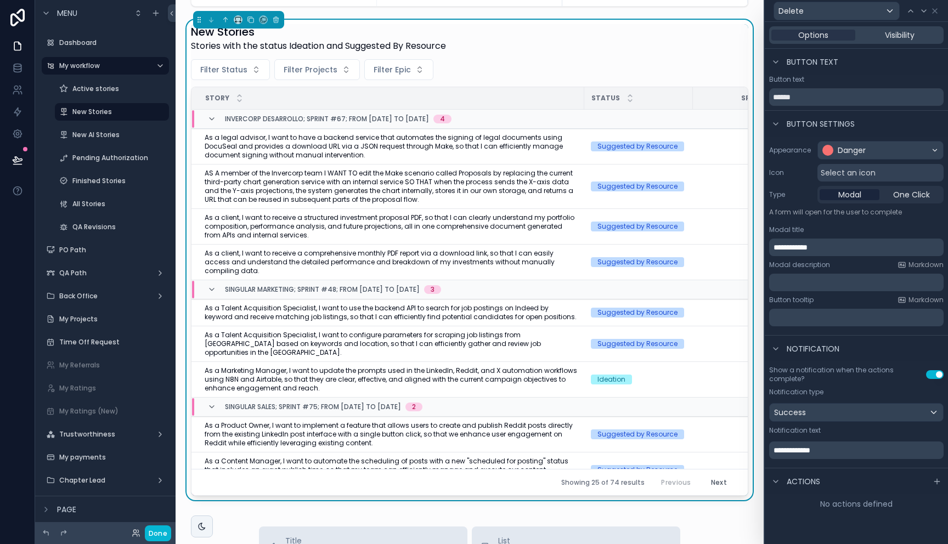
click at [822, 280] on p "﻿" at bounding box center [858, 282] width 168 height 11
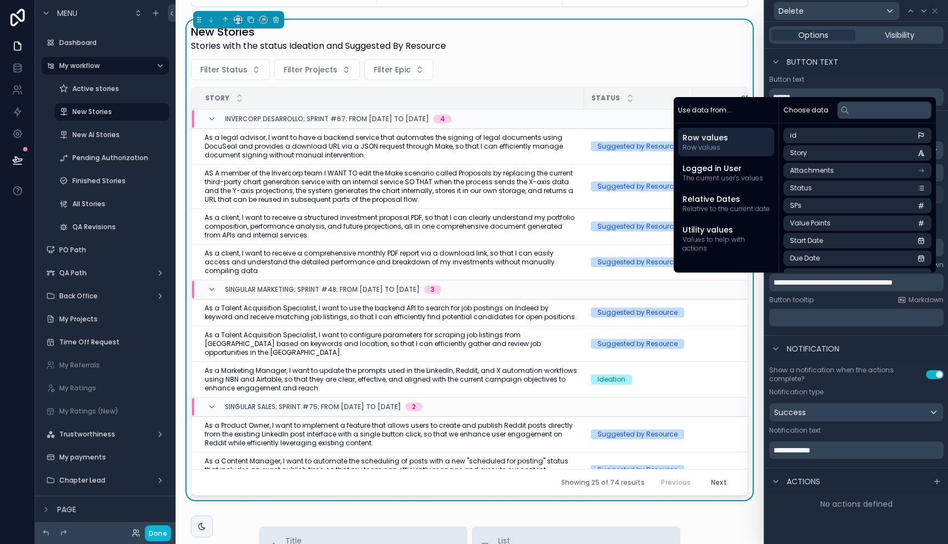
click at [815, 310] on div "﻿" at bounding box center [856, 318] width 175 height 18
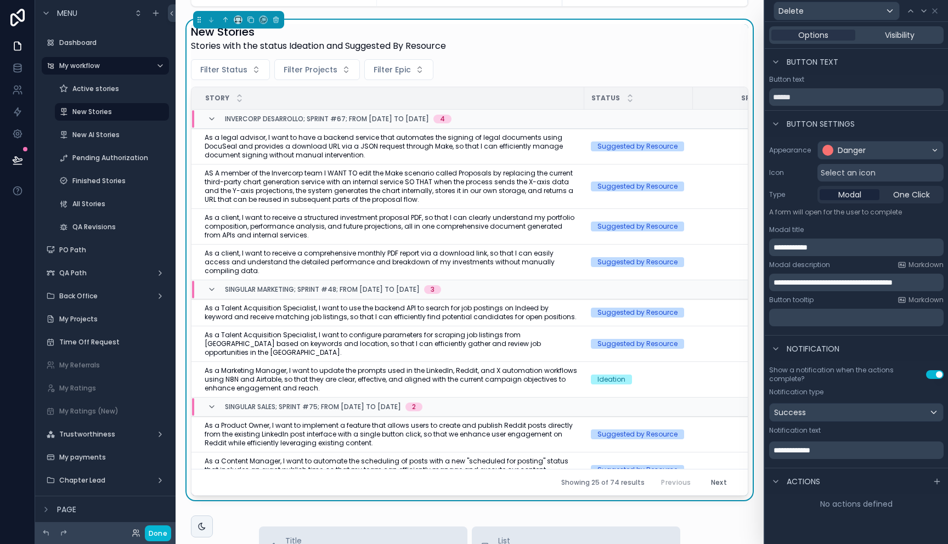
click at [818, 317] on p "﻿" at bounding box center [858, 317] width 168 height 11
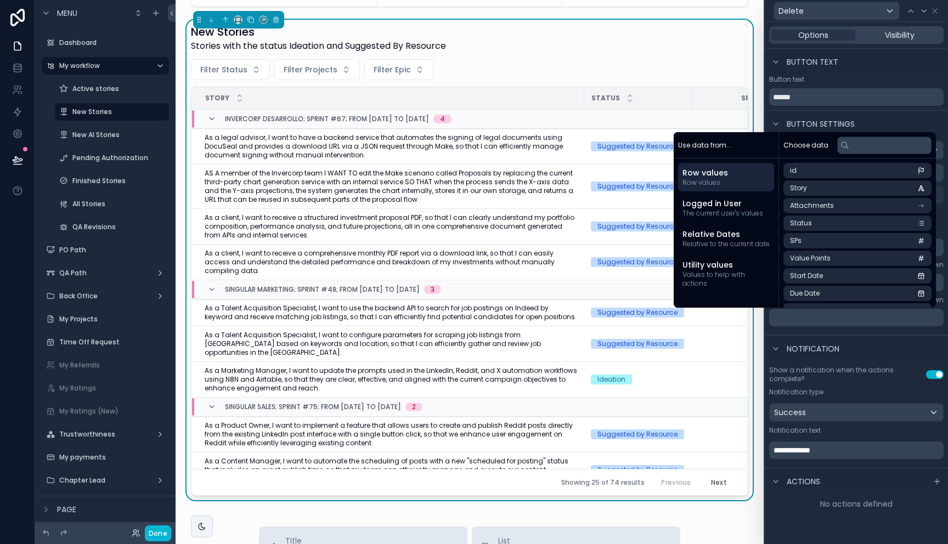
click at [809, 324] on div "﻿" at bounding box center [856, 318] width 175 height 18
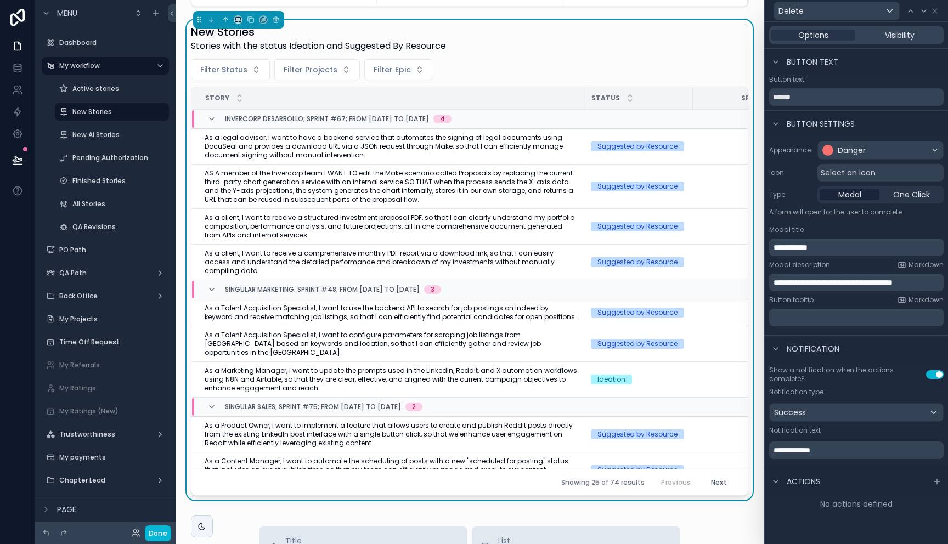
click at [805, 321] on p "﻿" at bounding box center [858, 317] width 168 height 11
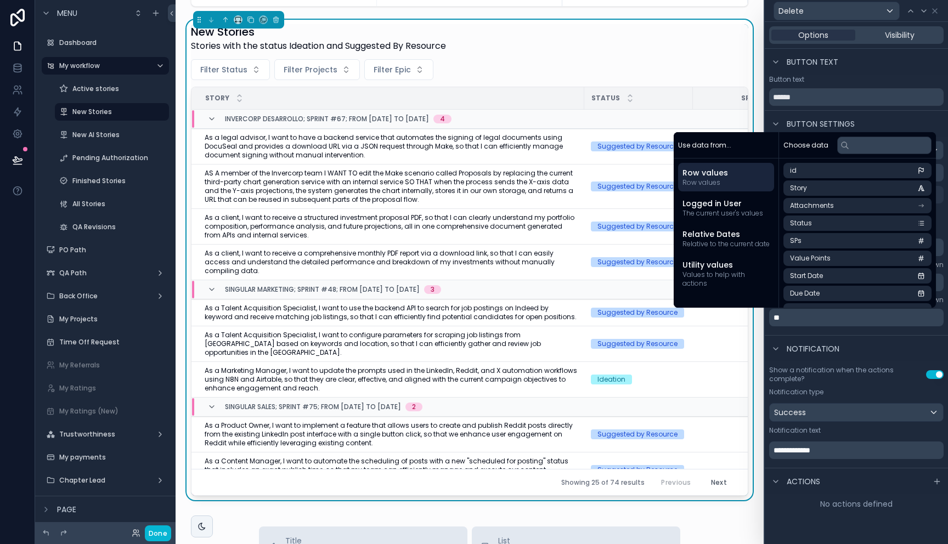
click at [884, 346] on div "Notification" at bounding box center [856, 348] width 183 height 26
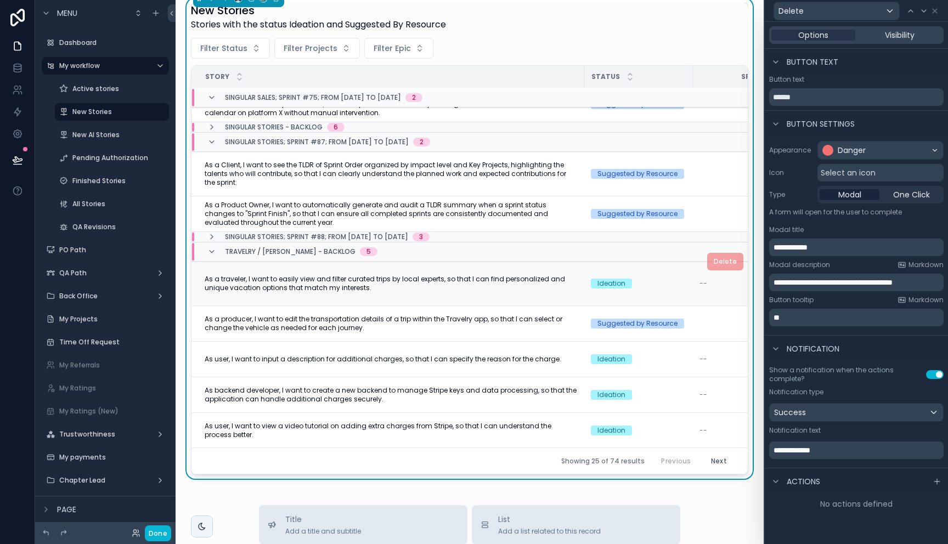
scroll to position [327, 0]
click at [707, 256] on span "Delete" at bounding box center [725, 260] width 36 height 9
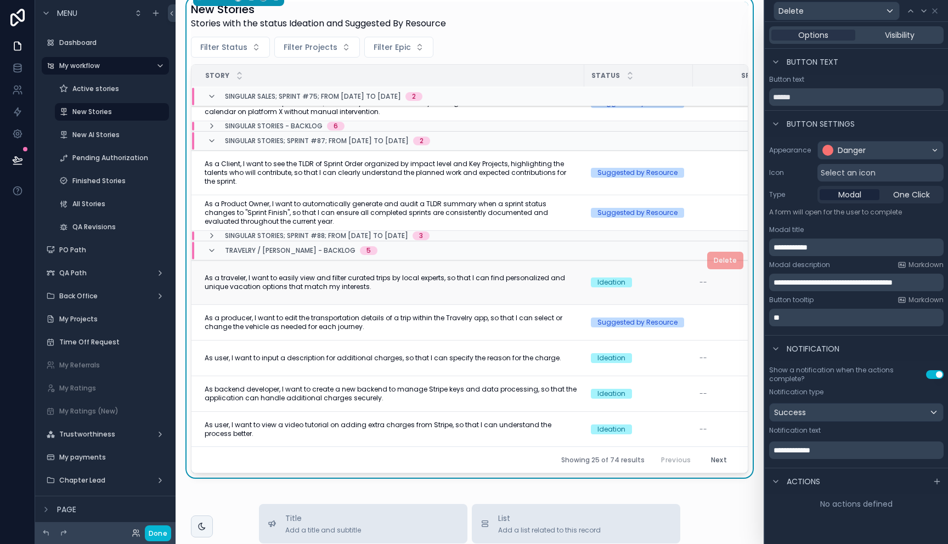
click at [707, 256] on span "Delete" at bounding box center [725, 260] width 36 height 9
click at [779, 480] on icon at bounding box center [776, 481] width 9 height 9
click at [783, 481] on div "Actions" at bounding box center [794, 481] width 51 height 13
click at [937, 480] on icon at bounding box center [937, 481] width 0 height 5
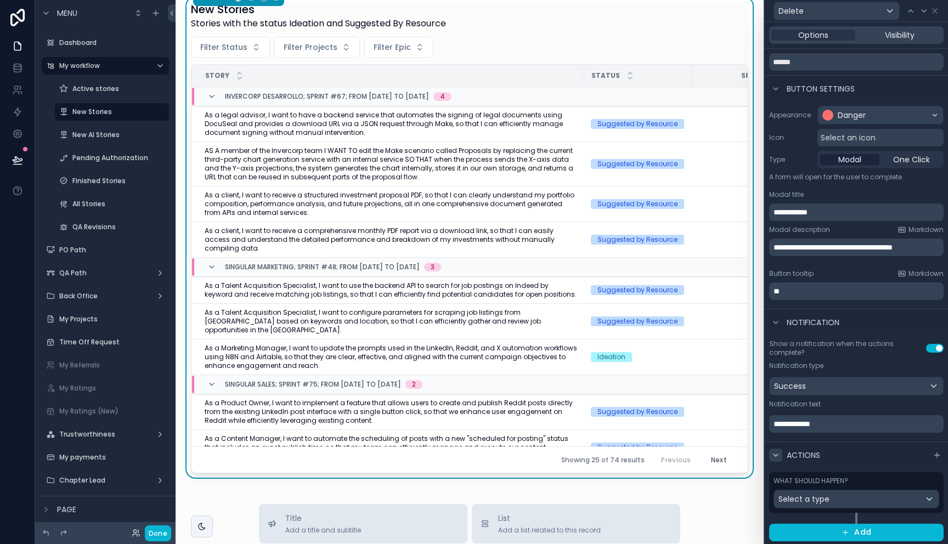
scroll to position [36, 0]
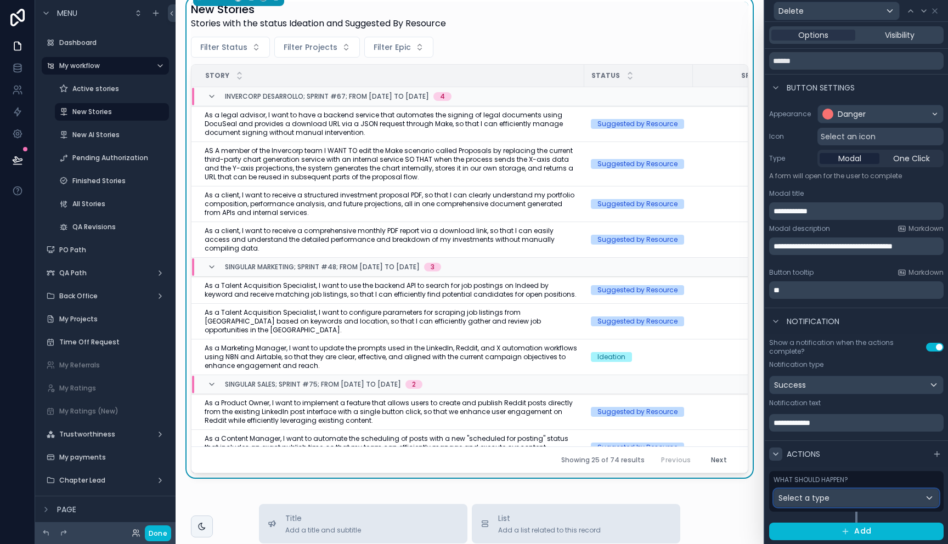
click at [834, 497] on div "Select a type" at bounding box center [856, 498] width 165 height 18
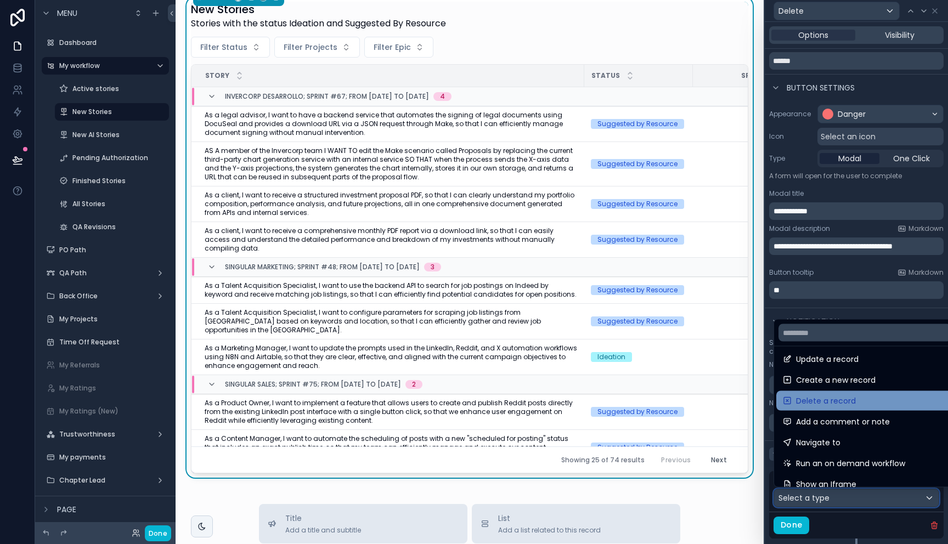
scroll to position [9, 0]
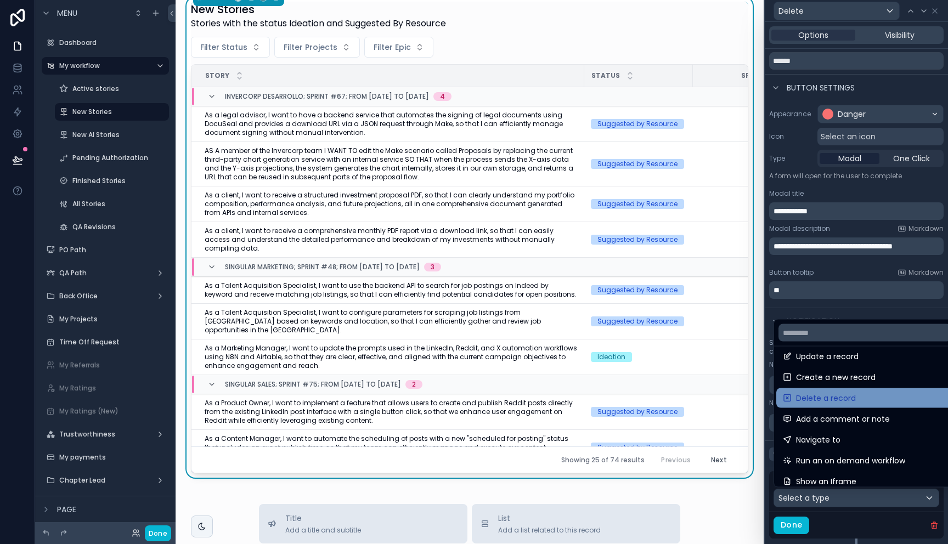
click at [835, 398] on span "Delete a record" at bounding box center [826, 398] width 60 height 13
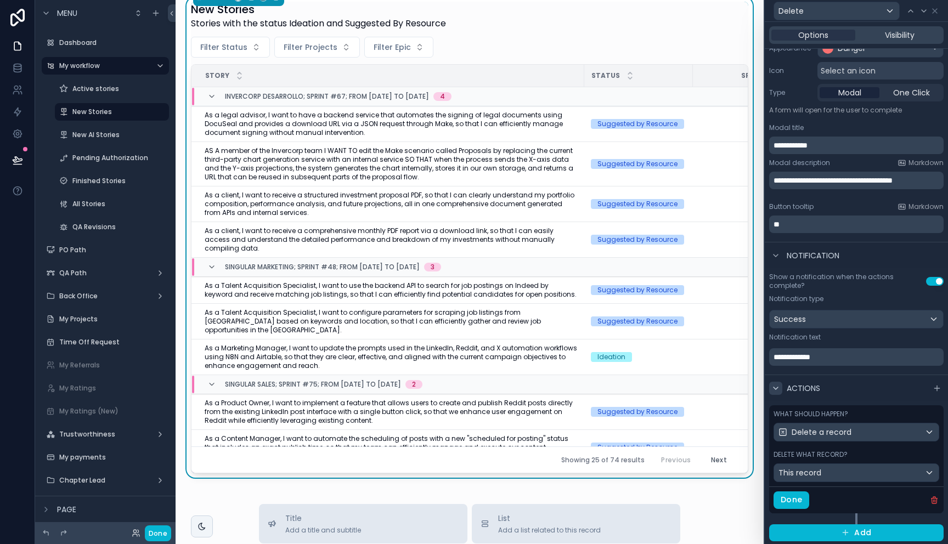
scroll to position [104, 0]
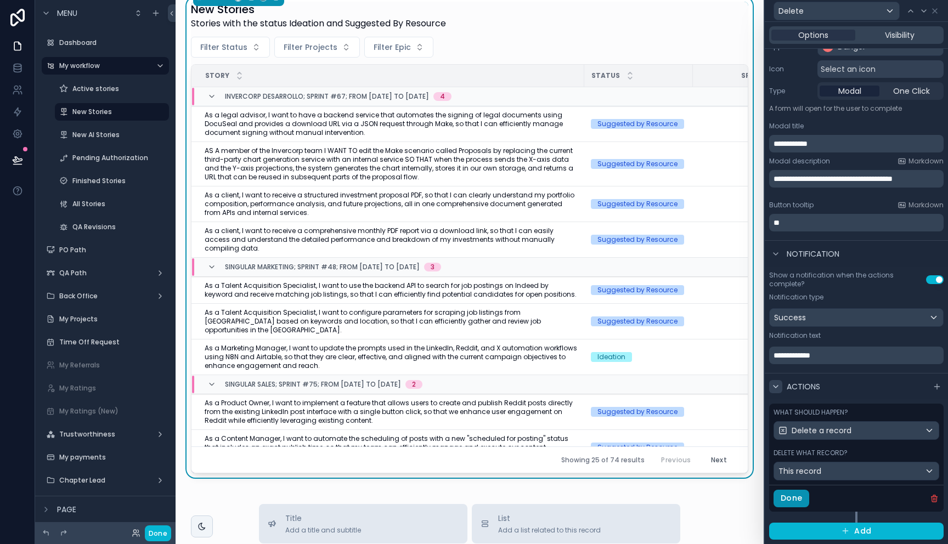
click at [804, 500] on button "Done" at bounding box center [792, 499] width 36 height 18
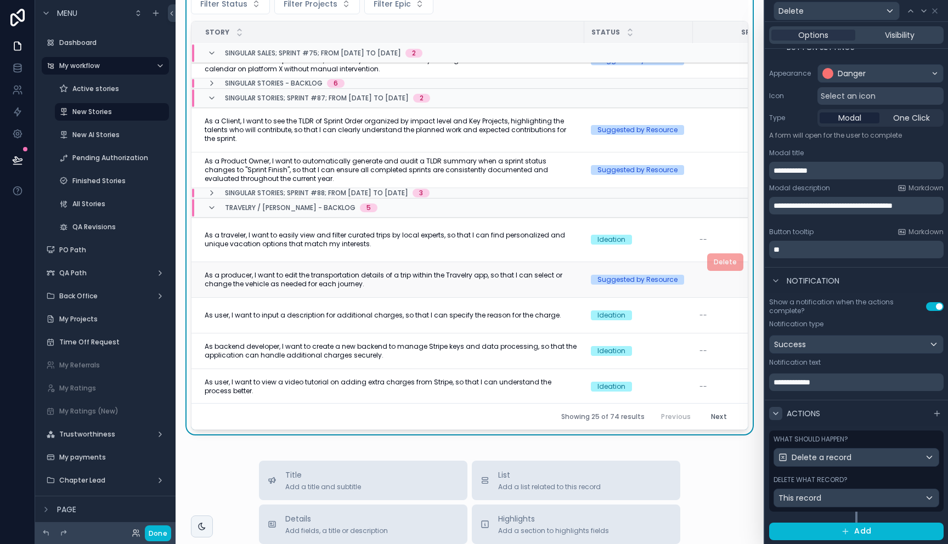
scroll to position [360, 0]
click at [708, 212] on span "Delete" at bounding box center [725, 216] width 36 height 9
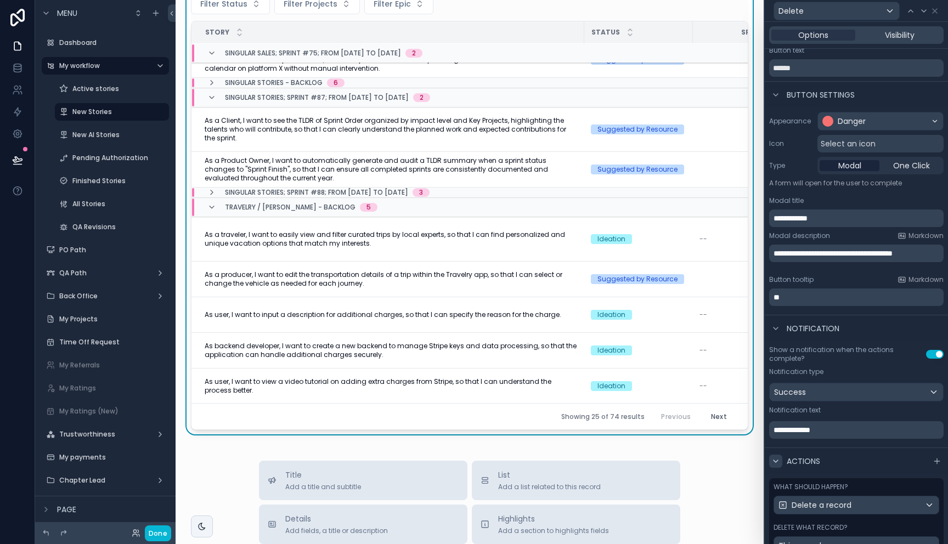
scroll to position [0, 0]
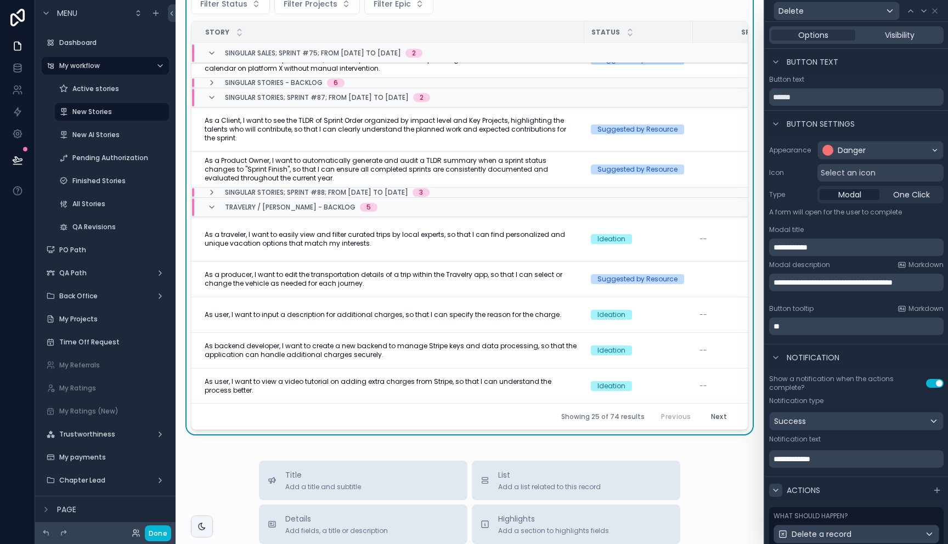
click at [874, 173] on span "Select an icon" at bounding box center [848, 172] width 55 height 11
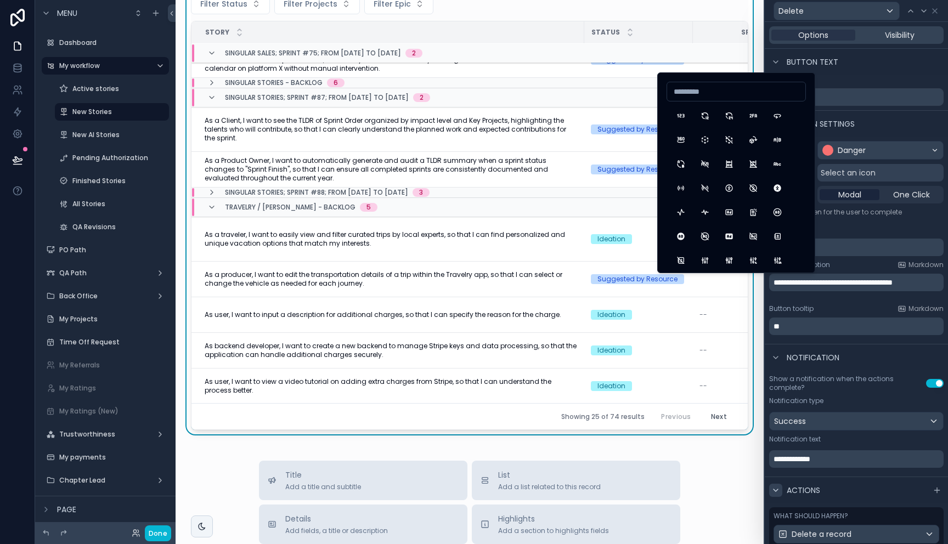
click at [701, 93] on input at bounding box center [736, 91] width 138 height 15
type input "*****"
drag, startPoint x: 781, startPoint y: 116, endPoint x: 676, endPoint y: 120, distance: 105.4
click at [679, 119] on button "AlertCircle" at bounding box center [681, 116] width 20 height 20
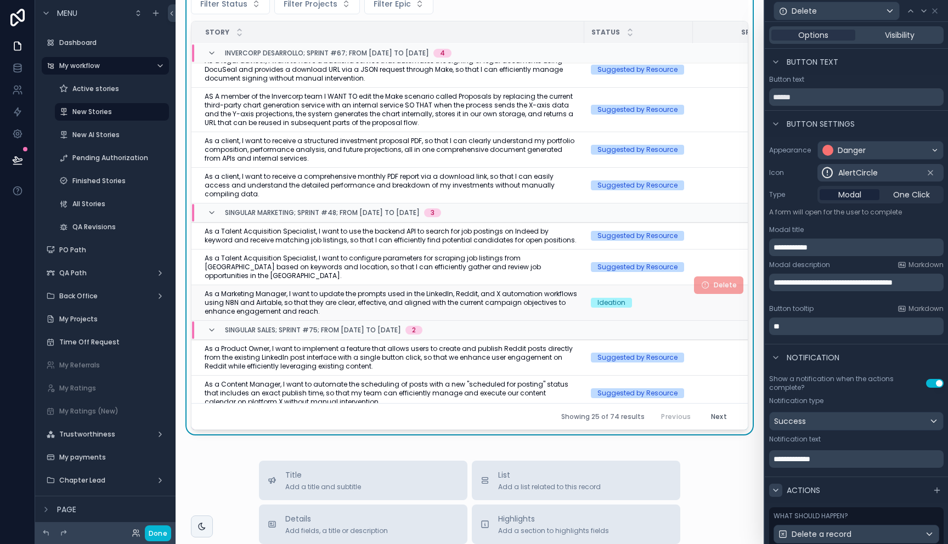
scroll to position [277, 0]
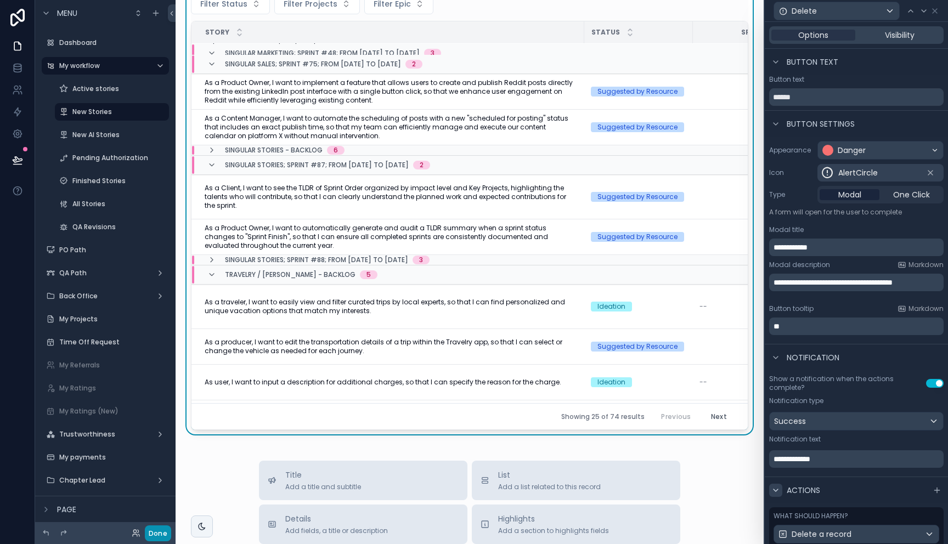
click at [154, 534] on button "Done" at bounding box center [158, 534] width 26 height 16
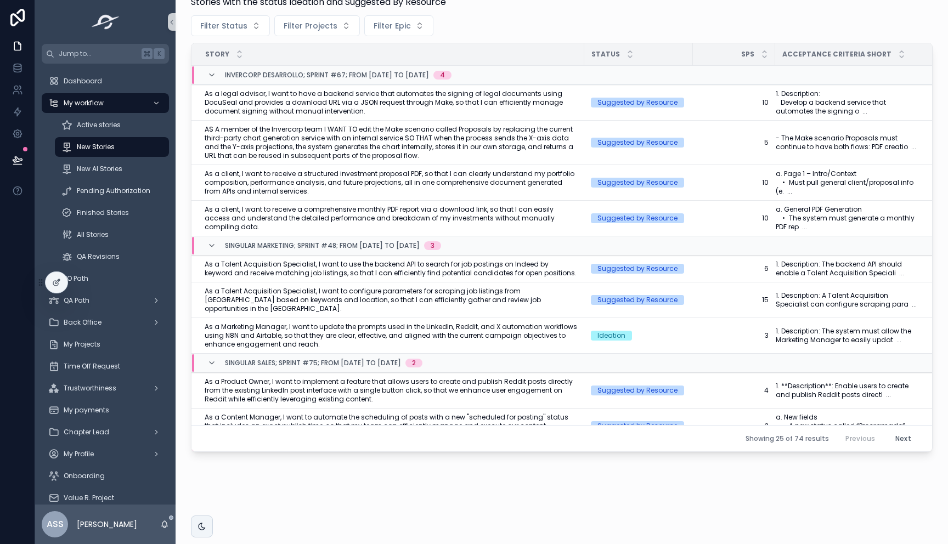
scroll to position [360, 0]
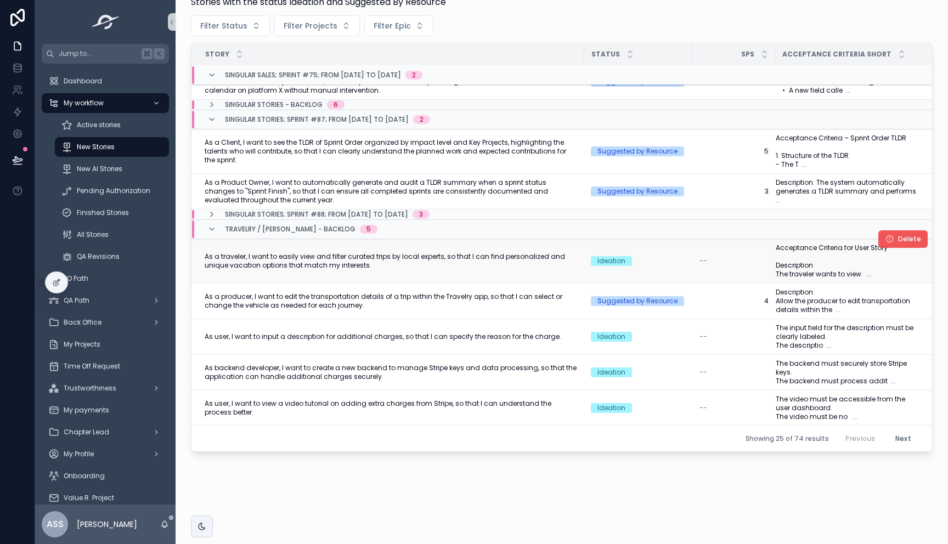
click at [882, 230] on button "Delete" at bounding box center [903, 239] width 49 height 18
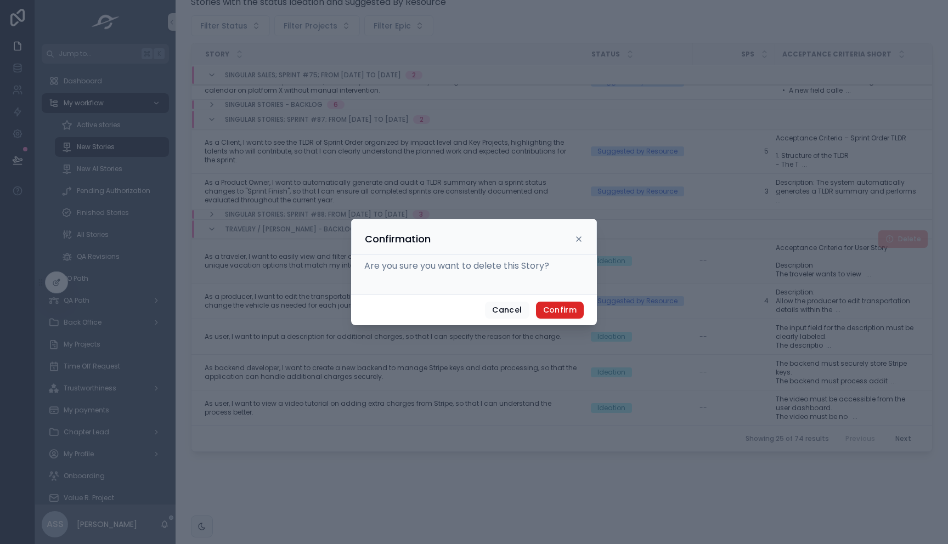
click at [562, 308] on button "Confirm" at bounding box center [560, 311] width 48 height 18
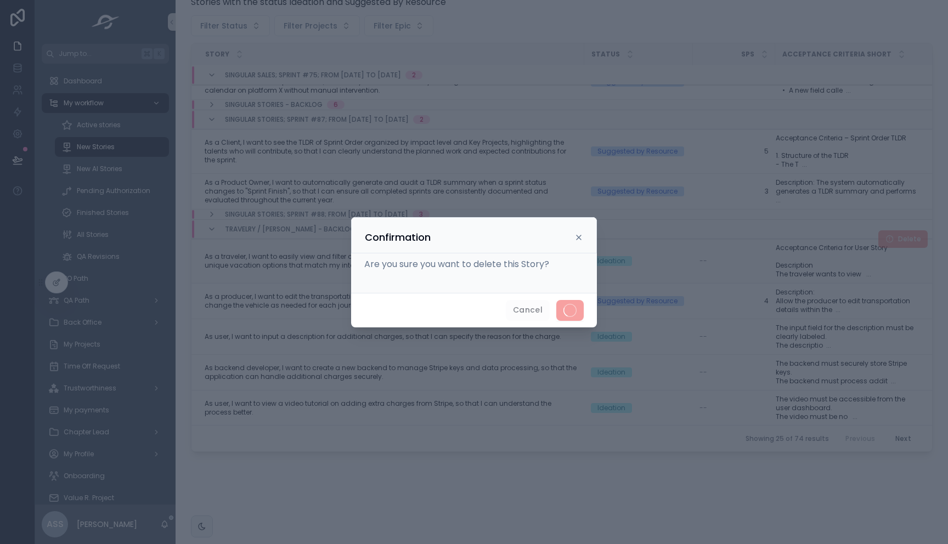
scroll to position [300, 0]
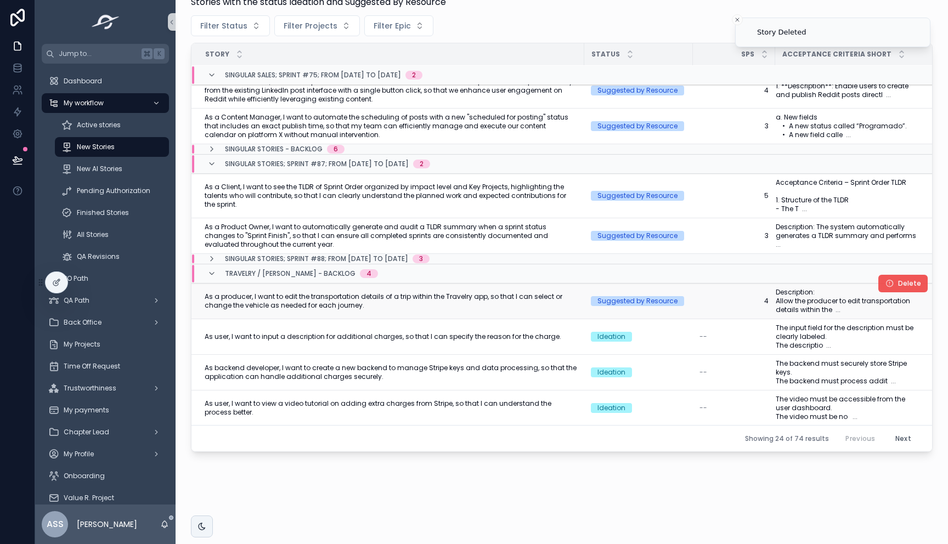
click at [898, 279] on span "Delete" at bounding box center [909, 283] width 23 height 9
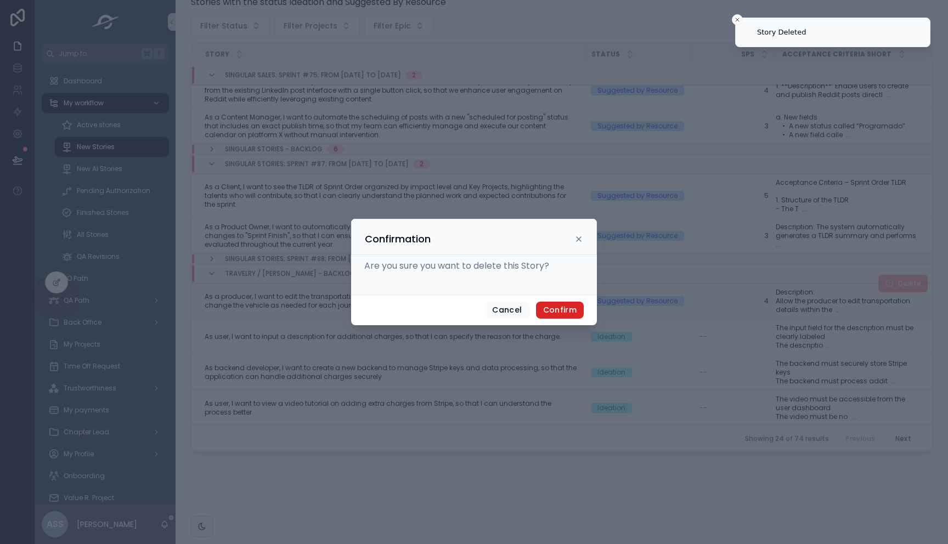
drag, startPoint x: 575, startPoint y: 307, endPoint x: 629, endPoint y: 304, distance: 53.8
click at [576, 307] on button "Confirm" at bounding box center [560, 311] width 48 height 18
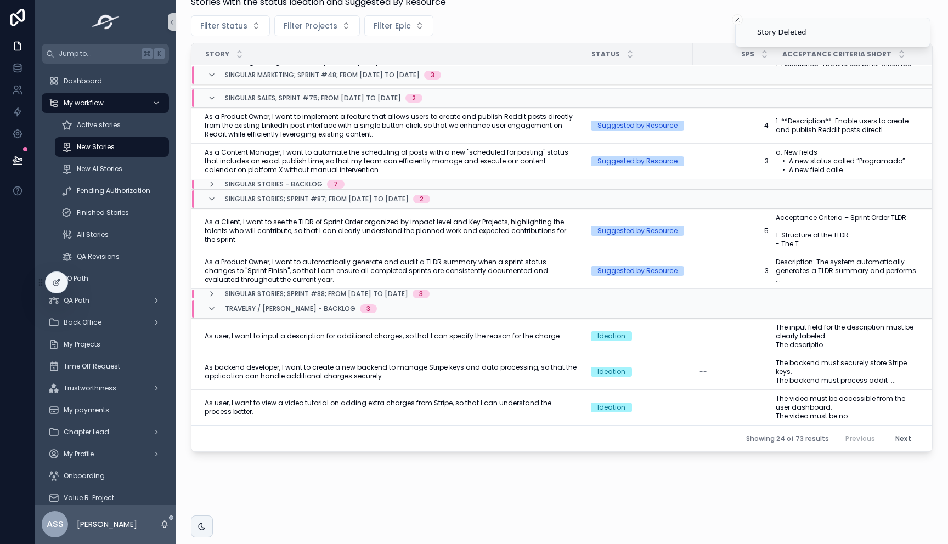
scroll to position [264, 0]
click at [0, 0] on button "Delete" at bounding box center [0, 0] width 0 height 0
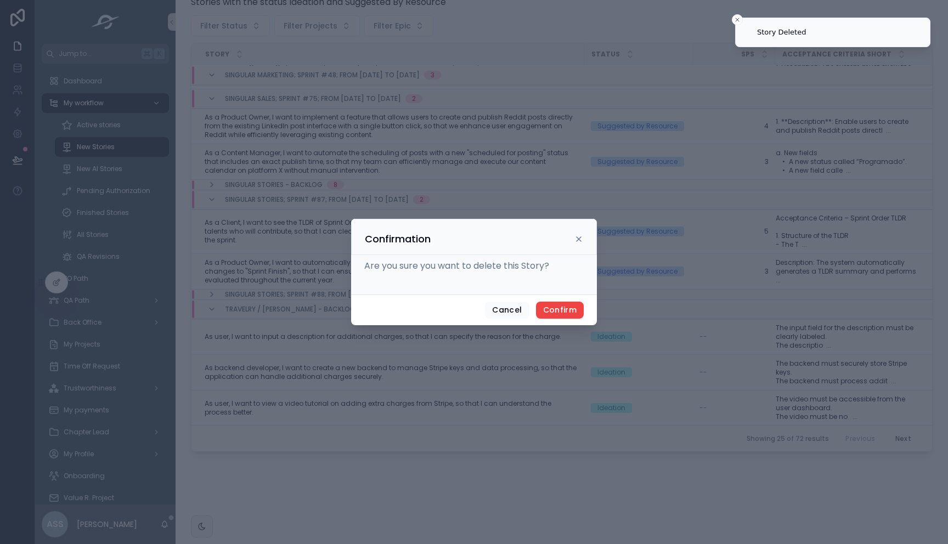
click at [584, 303] on div "Cancel Confirm" at bounding box center [474, 310] width 246 height 31
click at [564, 312] on button "Confirm" at bounding box center [560, 311] width 48 height 18
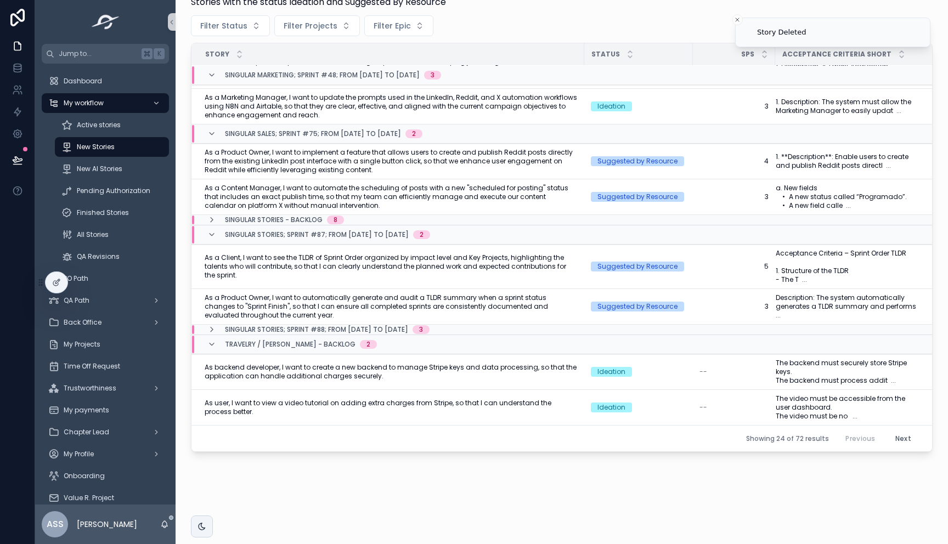
scroll to position [229, 0]
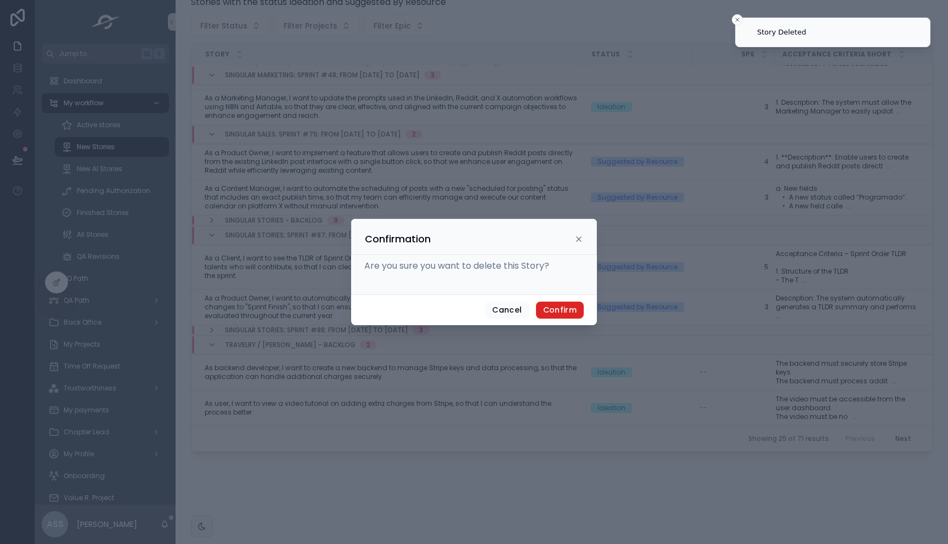
click at [559, 316] on button "Confirm" at bounding box center [560, 311] width 48 height 18
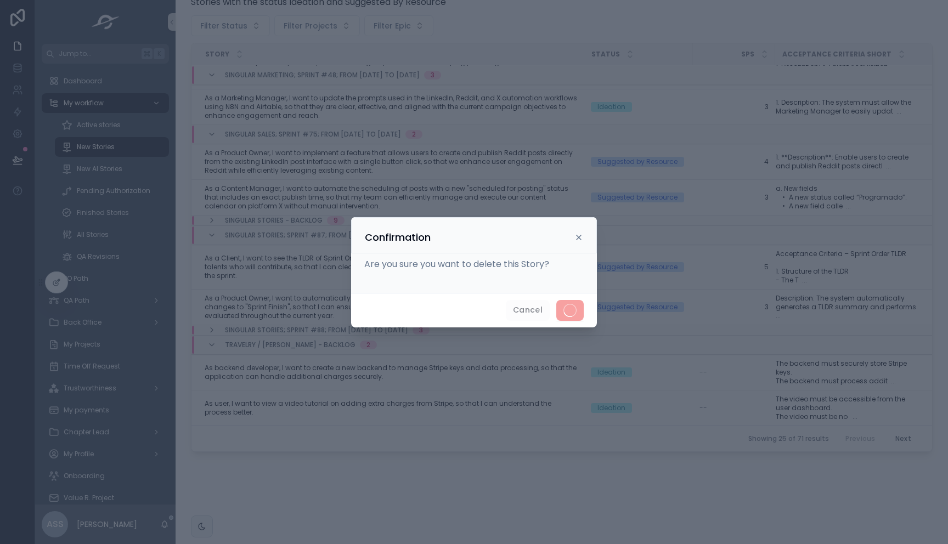
scroll to position [193, 0]
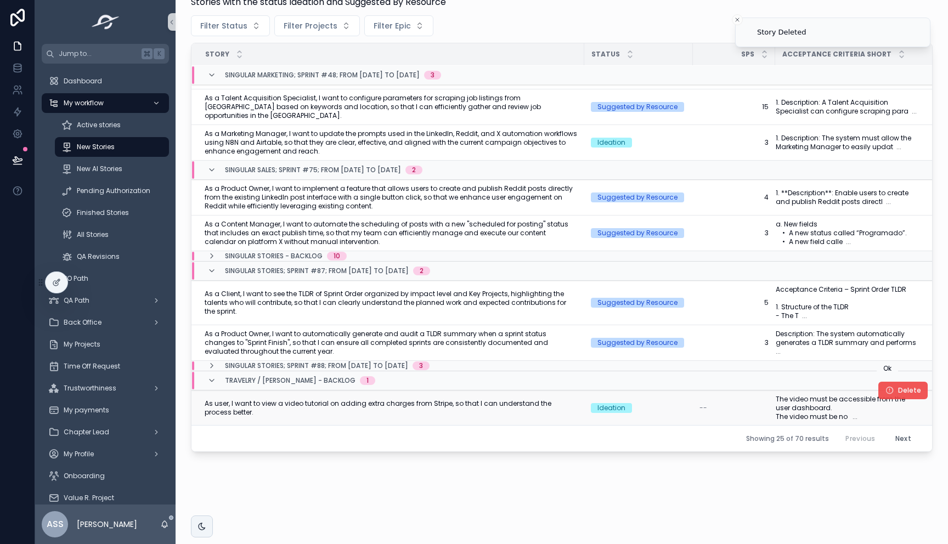
click at [883, 384] on button "Delete" at bounding box center [903, 391] width 49 height 18
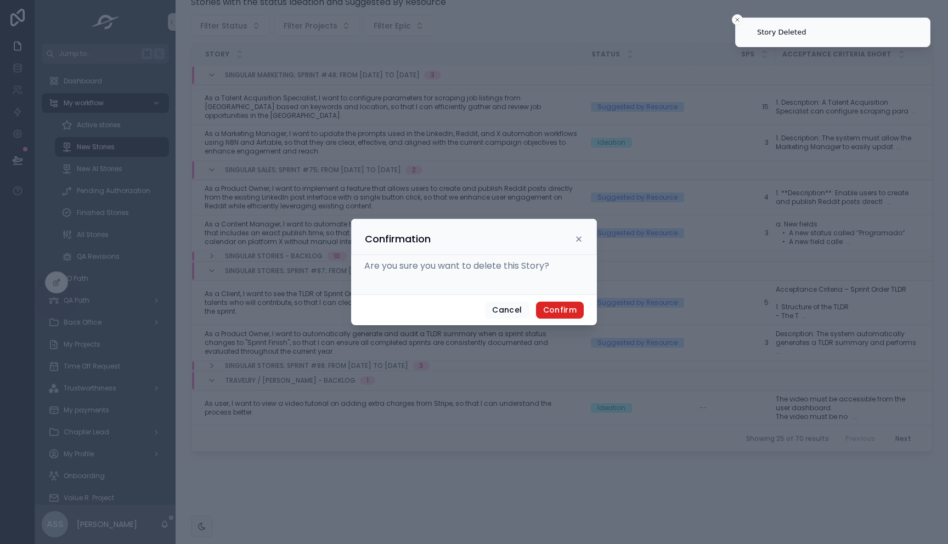
click at [565, 309] on button "Confirm" at bounding box center [560, 311] width 48 height 18
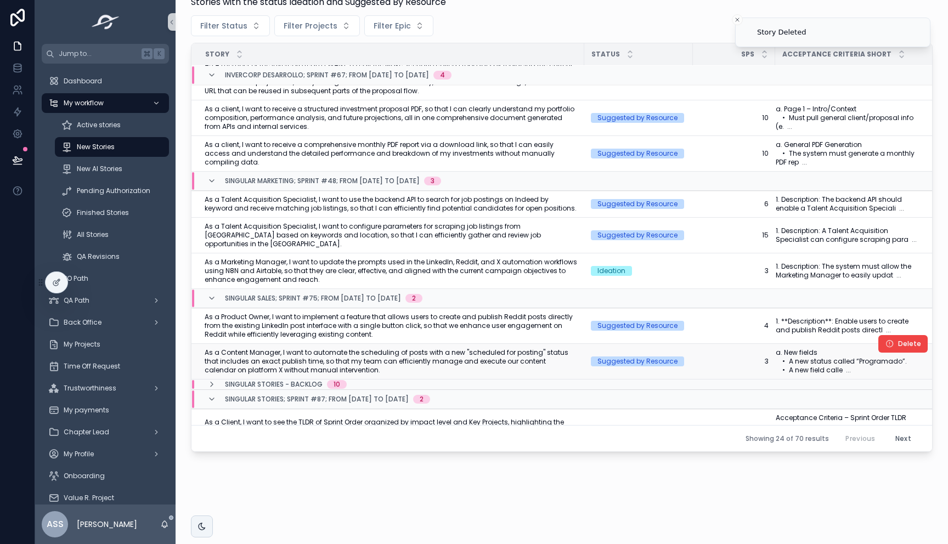
scroll to position [66, 0]
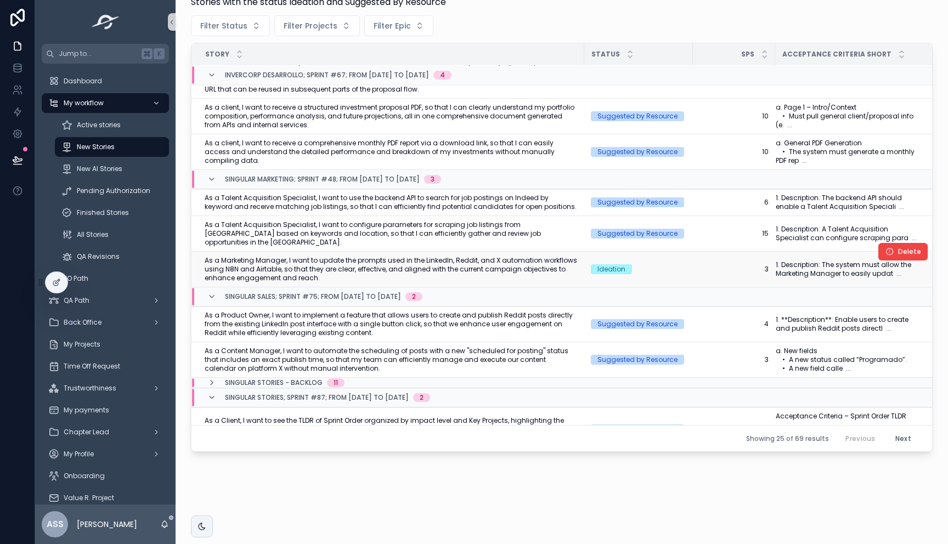
click at [292, 266] on span "As a Marketing Manager, I want to update the prompts used in the LinkedIn, Redd…" at bounding box center [391, 269] width 373 height 26
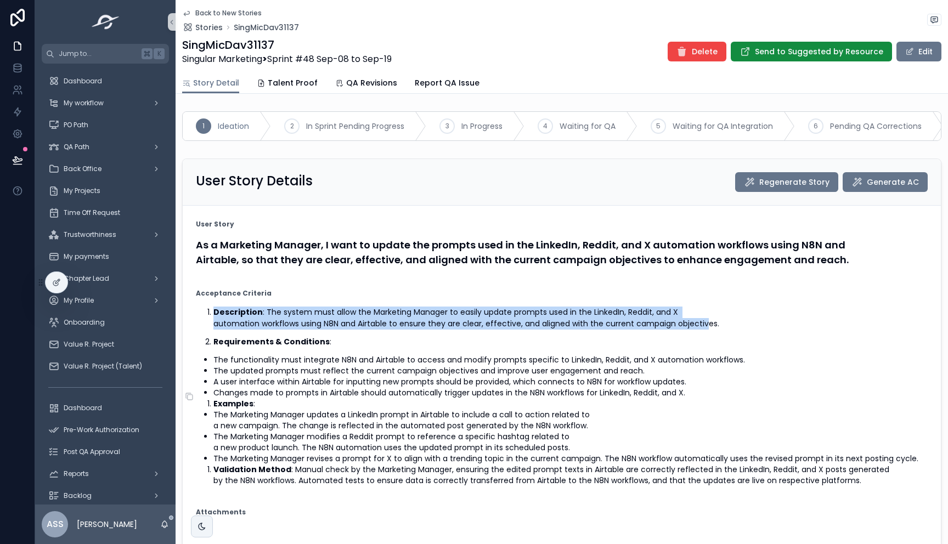
drag, startPoint x: 225, startPoint y: 336, endPoint x: 706, endPoint y: 335, distance: 481.3
click at [707, 330] on p "Description : The system must allow the Marketing Manager to easily update prom…" at bounding box center [570, 318] width 714 height 23
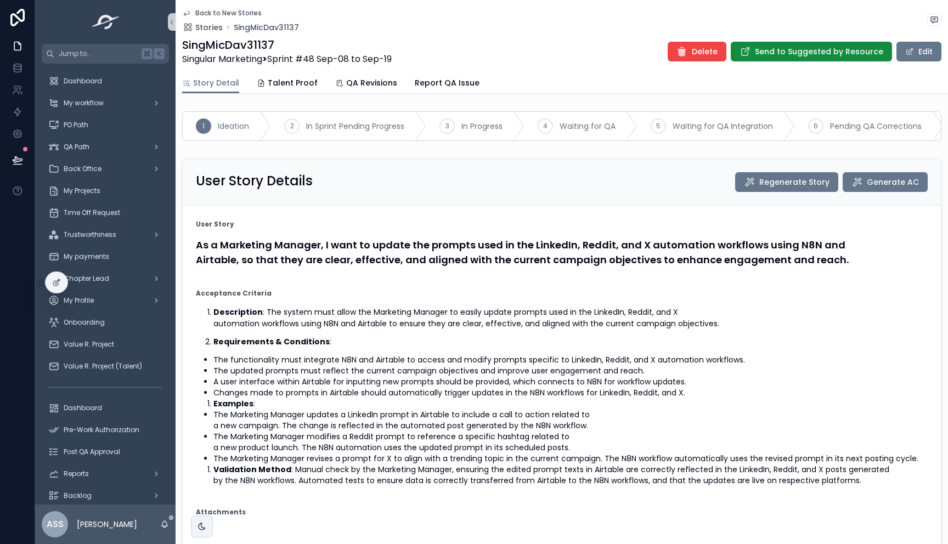
click at [189, 12] on icon "scrollable content" at bounding box center [186, 14] width 5 height 4
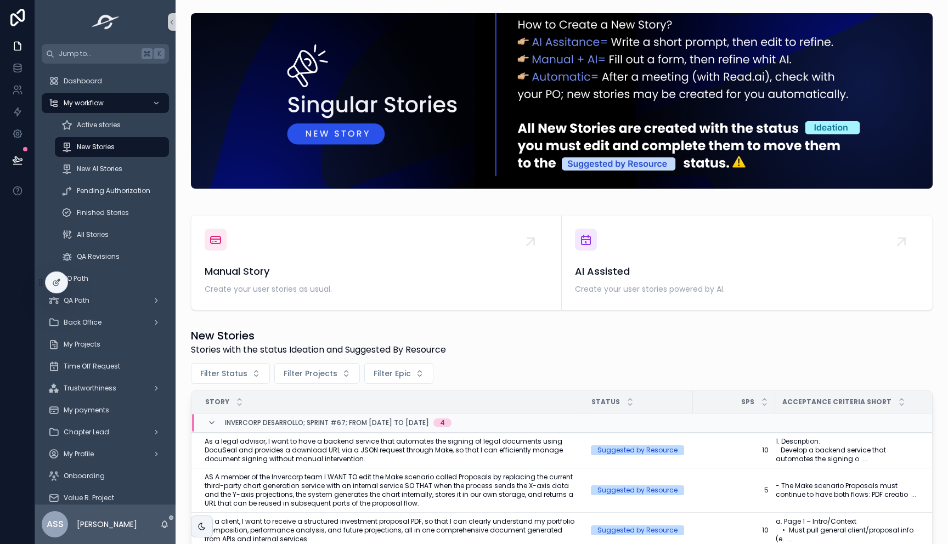
scroll to position [348, 0]
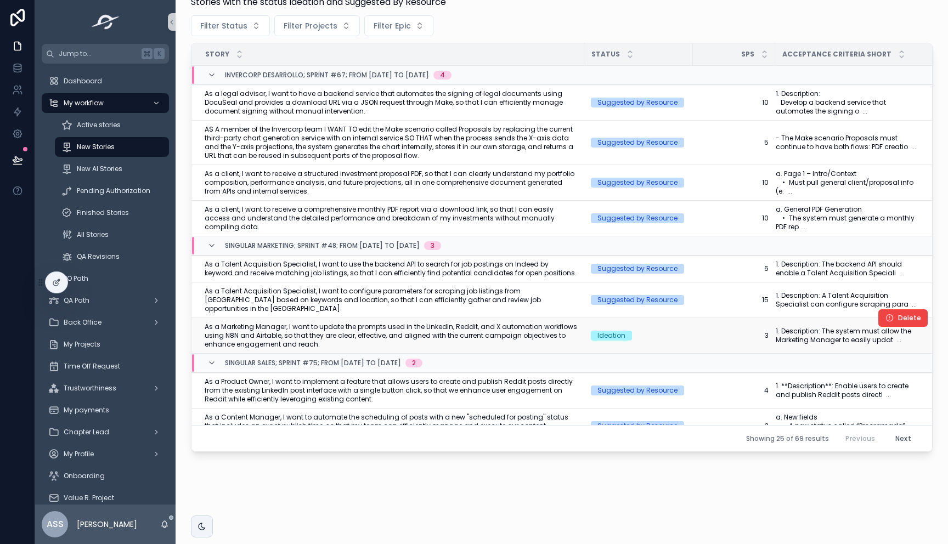
click at [401, 329] on span "As a Marketing Manager, I want to update the prompts used in the LinkedIn, Redd…" at bounding box center [391, 336] width 373 height 26
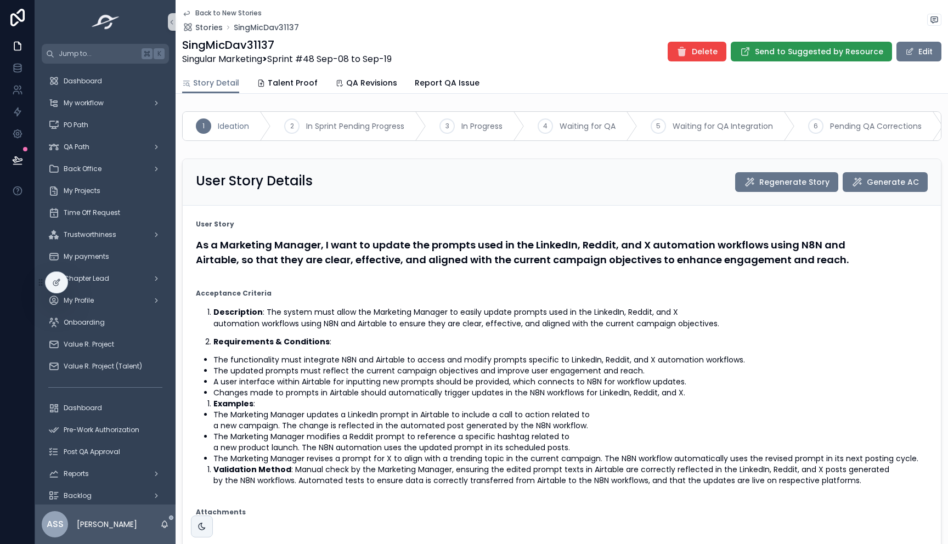
click at [818, 57] on span "Send to Suggested by Resource" at bounding box center [819, 51] width 128 height 11
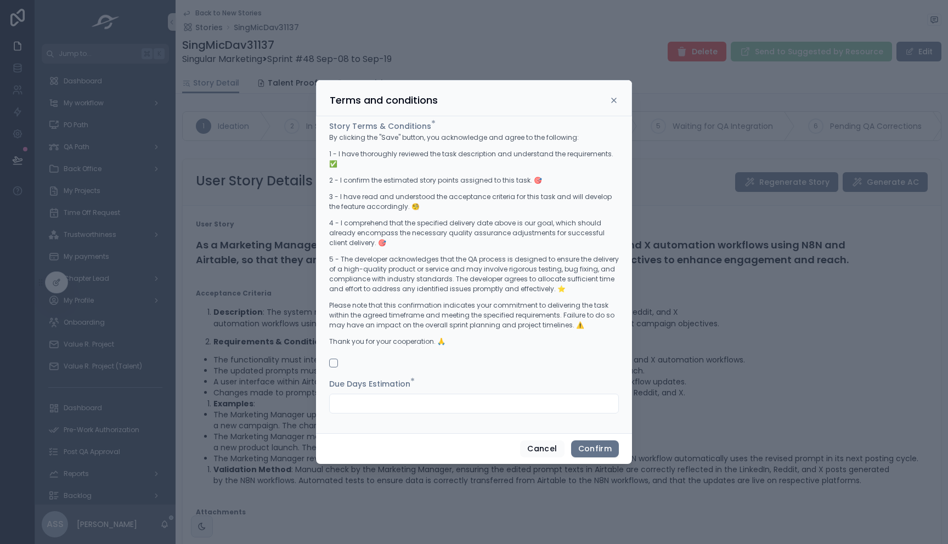
click at [368, 399] on input "text" at bounding box center [474, 403] width 289 height 15
type input "*"
drag, startPoint x: 333, startPoint y: 357, endPoint x: 340, endPoint y: 358, distance: 7.2
click at [333, 359] on button "button" at bounding box center [333, 363] width 9 height 9
click at [460, 359] on div at bounding box center [474, 363] width 290 height 9
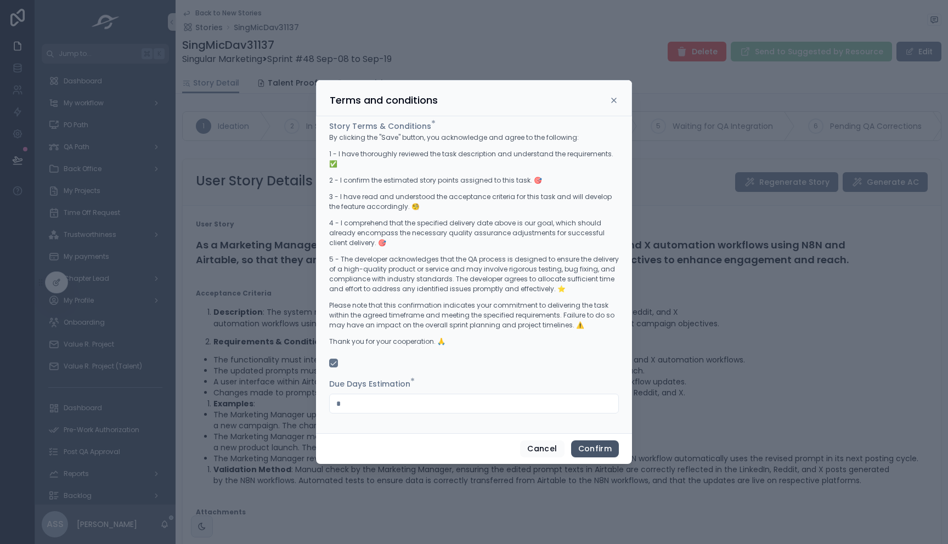
drag, startPoint x: 606, startPoint y: 443, endPoint x: 576, endPoint y: 402, distance: 50.7
click at [606, 443] on button "Confirm" at bounding box center [595, 450] width 48 height 18
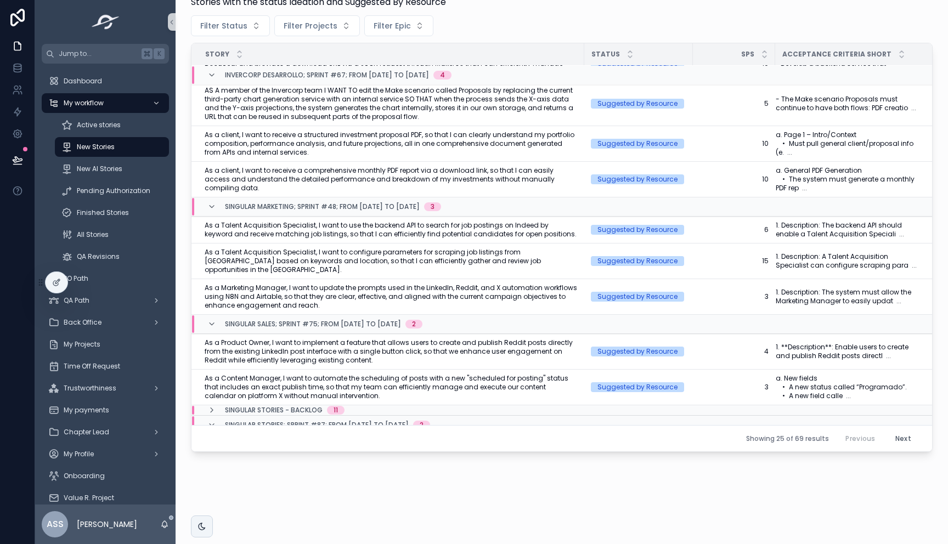
scroll to position [37, 0]
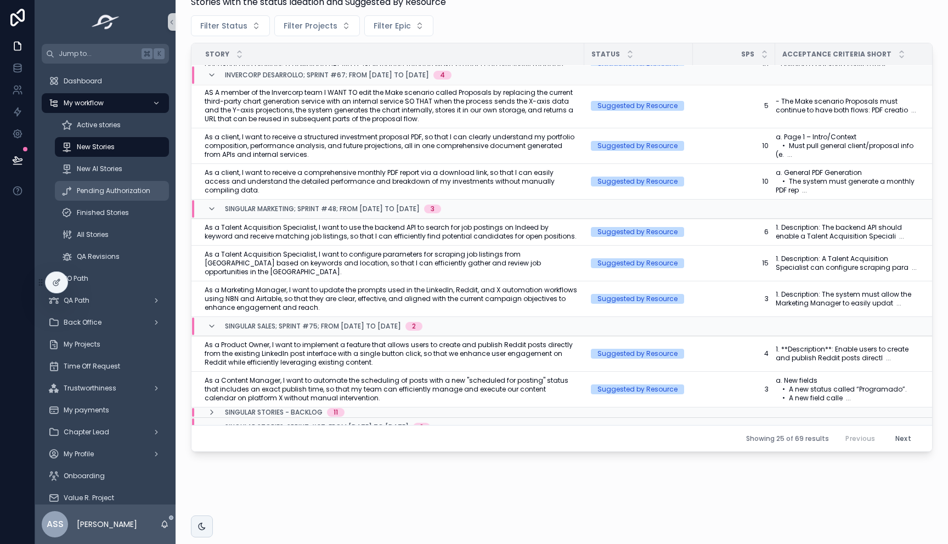
click at [101, 190] on span "Pending Authorization" at bounding box center [114, 191] width 74 height 9
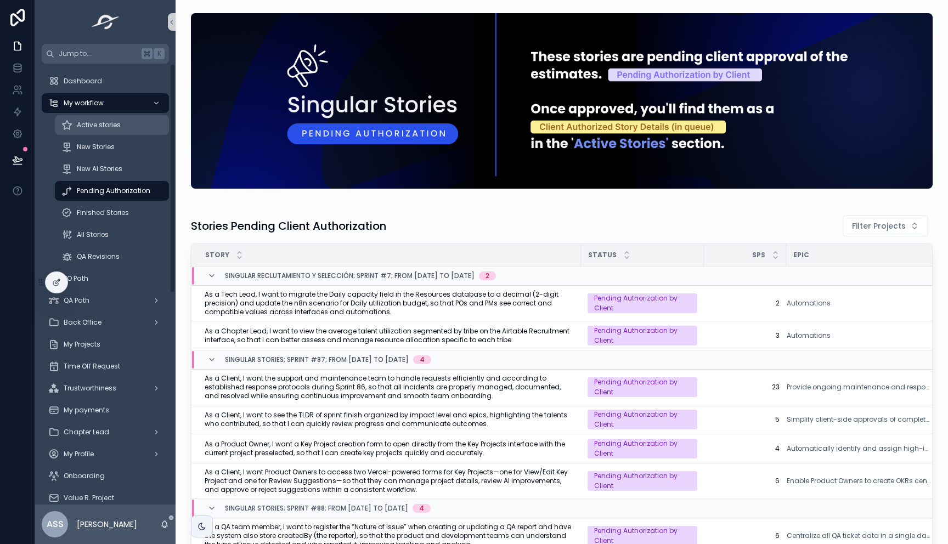
drag, startPoint x: 119, startPoint y: 121, endPoint x: 175, endPoint y: 159, distance: 67.3
click at [120, 121] on span "Active stories" at bounding box center [99, 125] width 44 height 9
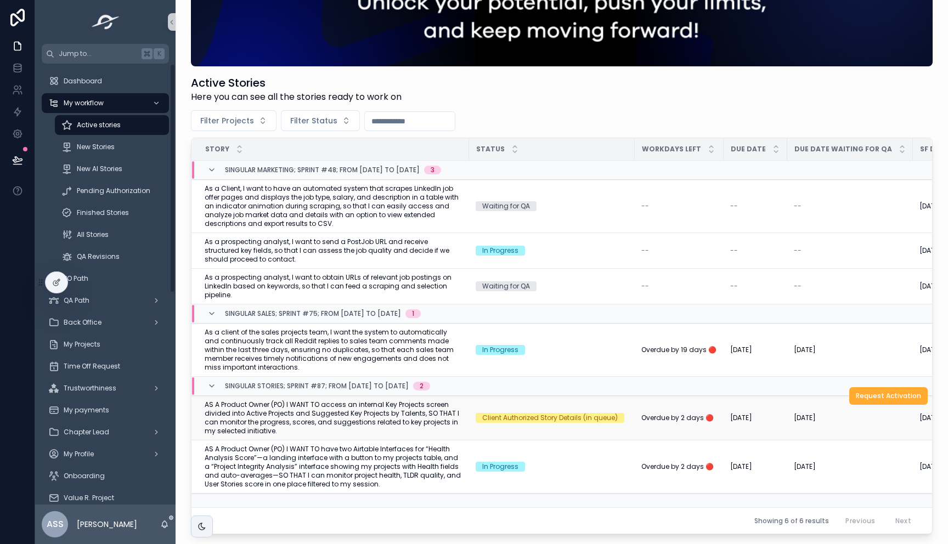
scroll to position [213, 0]
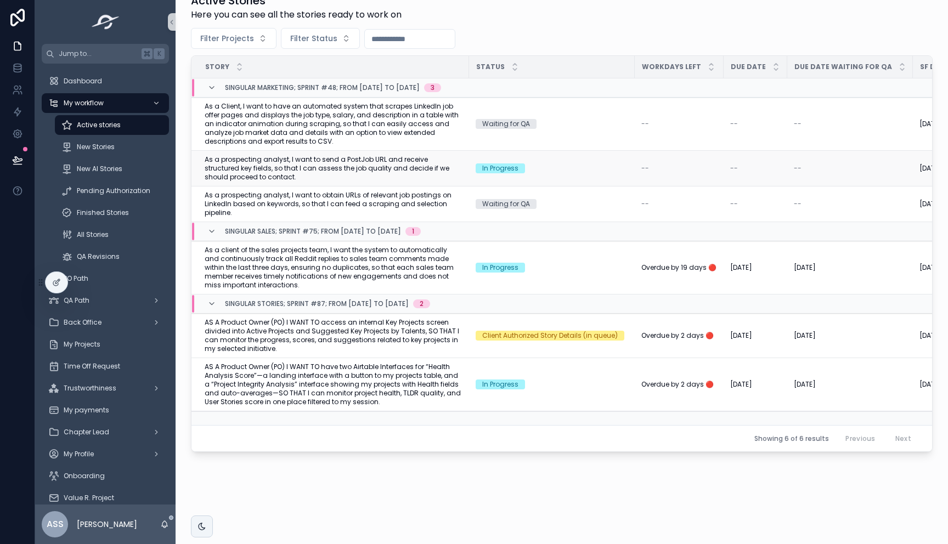
click at [342, 157] on span "As a prospecting analyst, I want to send a PostJob URL and receive structured k…" at bounding box center [334, 168] width 258 height 26
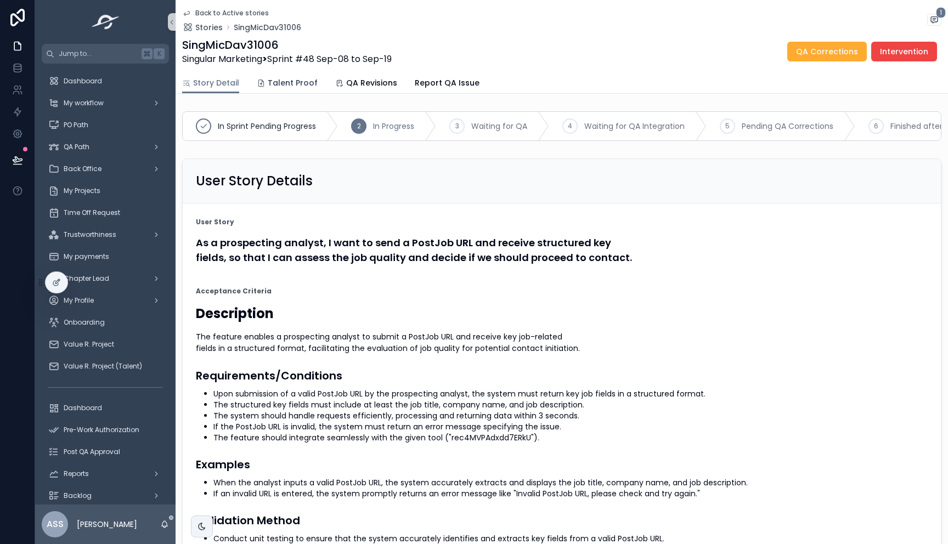
click at [284, 82] on span "Talent Proof" at bounding box center [293, 82] width 50 height 11
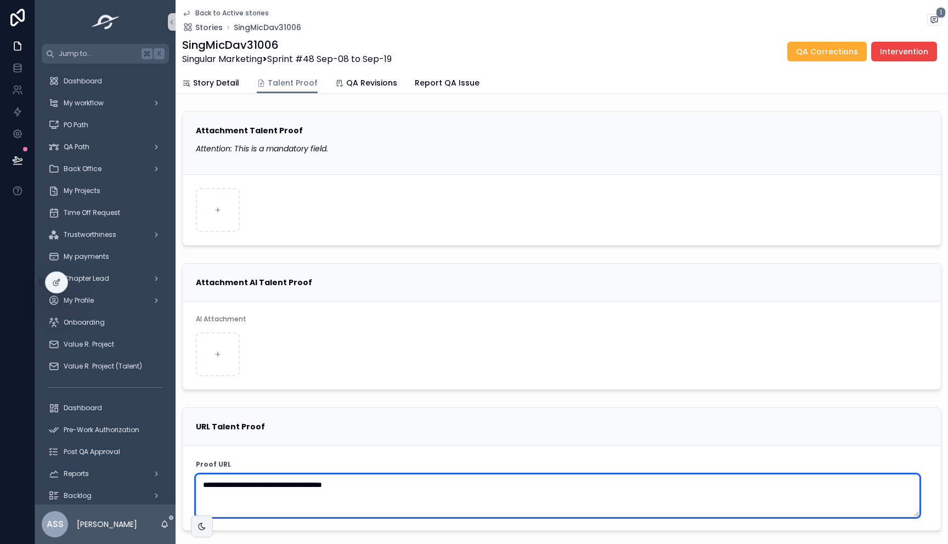
click at [402, 493] on textarea "**********" at bounding box center [558, 496] width 724 height 43
drag, startPoint x: 402, startPoint y: 493, endPoint x: 116, endPoint y: 480, distance: 286.8
click at [116, 480] on div "**********" at bounding box center [491, 272] width 913 height 544
